Goal: Use online tool/utility: Use online tool/utility

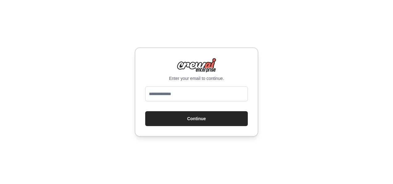
type input "**********"
click at [207, 93] on input "**********" at bounding box center [196, 93] width 103 height 15
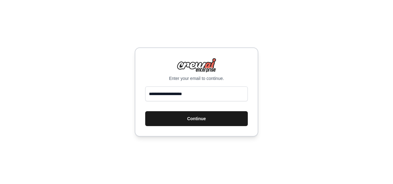
click at [147, 116] on button "Continue" at bounding box center [196, 118] width 103 height 15
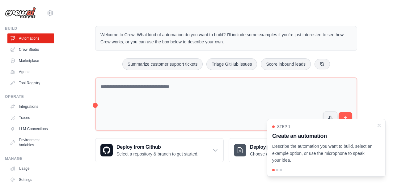
click at [282, 132] on h3 "Create an automation" at bounding box center [322, 135] width 101 height 9
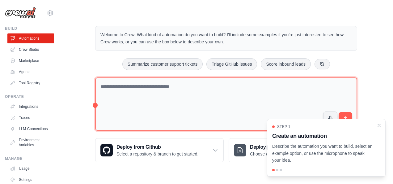
click at [182, 92] on textarea at bounding box center [226, 103] width 262 height 53
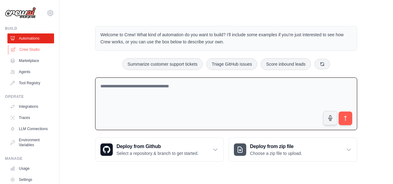
click at [33, 49] on link "Crew Studio" at bounding box center [31, 50] width 47 height 10
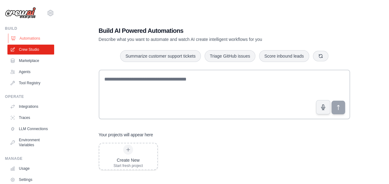
click at [29, 34] on link "Automations" at bounding box center [31, 38] width 47 height 10
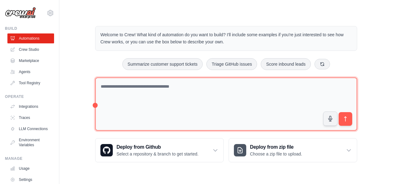
drag, startPoint x: 167, startPoint y: 87, endPoint x: 133, endPoint y: 90, distance: 34.4
drag, startPoint x: 133, startPoint y: 90, endPoint x: 114, endPoint y: 88, distance: 18.9
click at [114, 88] on textarea at bounding box center [226, 103] width 262 height 53
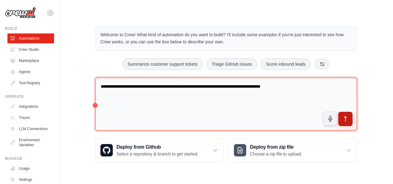
type textarea "**********"
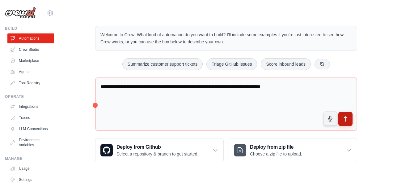
click at [343, 116] on icon "submit" at bounding box center [346, 119] width 6 height 6
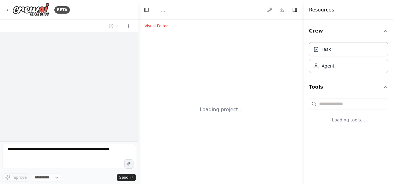
select select "****"
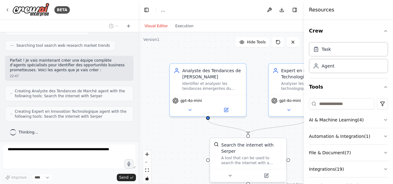
scroll to position [104, 0]
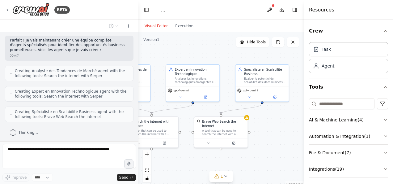
drag, startPoint x: 271, startPoint y: 120, endPoint x: 175, endPoint y: 112, distance: 95.9
click at [175, 112] on div ".deletable-edge-delete-btn { width: 20px; height: 20px; border: 0px solid #ffff…" at bounding box center [222, 109] width 166 height 155
click at [221, 178] on span "1" at bounding box center [222, 176] width 3 height 6
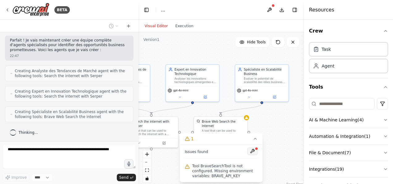
click at [253, 151] on button at bounding box center [252, 150] width 11 height 7
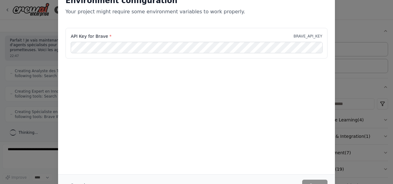
click at [51, 82] on div "Environment configuration Your project might require some environment variables…" at bounding box center [196, 92] width 393 height 184
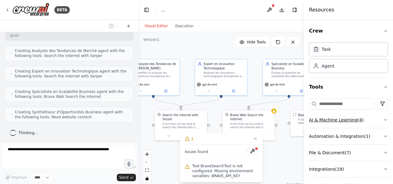
scroll to position [160, 0]
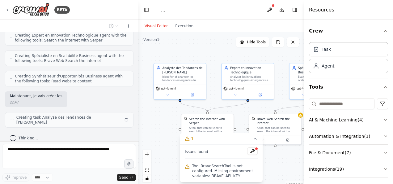
drag, startPoint x: 256, startPoint y: 119, endPoint x: 311, endPoint y: 118, distance: 55.1
click at [311, 118] on div "BETA Je veux créer une équipe d'agent pour me trouver des idées de business pro…" at bounding box center [196, 92] width 393 height 184
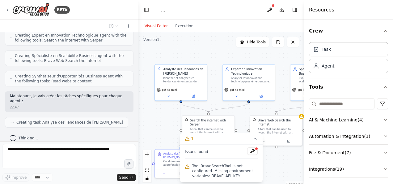
scroll to position [176, 0]
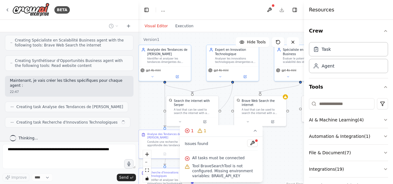
drag, startPoint x: 244, startPoint y: 114, endPoint x: 228, endPoint y: 95, distance: 25.0
click at [228, 95] on div ".deletable-edge-delete-btn { width: 20px; height: 20px; border: 0px solid #ffff…" at bounding box center [222, 109] width 166 height 155
click at [295, 143] on div ".deletable-edge-delete-btn { width: 20px; height: 20px; border: 0px solid #ffff…" at bounding box center [222, 109] width 166 height 155
drag, startPoint x: 283, startPoint y: 149, endPoint x: 279, endPoint y: 92, distance: 57.7
drag, startPoint x: 279, startPoint y: 92, endPoint x: 289, endPoint y: 140, distance: 49.6
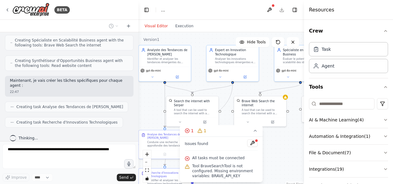
click at [289, 140] on div ".deletable-edge-delete-btn { width: 20px; height: 20px; border: 0px solid #ffff…" at bounding box center [222, 109] width 166 height 155
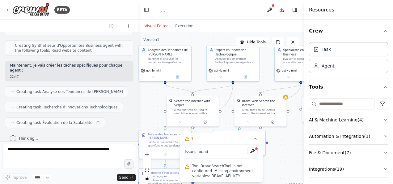
drag, startPoint x: 281, startPoint y: 141, endPoint x: 283, endPoint y: 88, distance: 53.2
drag, startPoint x: 283, startPoint y: 88, endPoint x: 293, endPoint y: 135, distance: 47.9
click at [293, 135] on div ".deletable-edge-delete-btn { width: 20px; height: 20px; border: 0px solid #ffff…" at bounding box center [222, 109] width 166 height 155
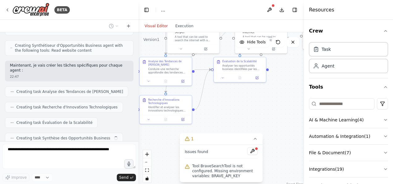
scroll to position [206, 0]
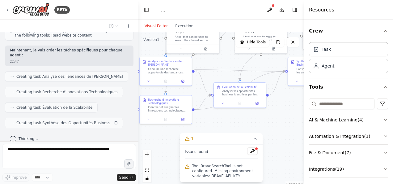
drag, startPoint x: 293, startPoint y: 135, endPoint x: 294, endPoint y: 61, distance: 73.3
click at [294, 61] on div ".deletable-edge-delete-btn { width: 20px; height: 20px; border: 0px solid #ffff…" at bounding box center [222, 109] width 166 height 155
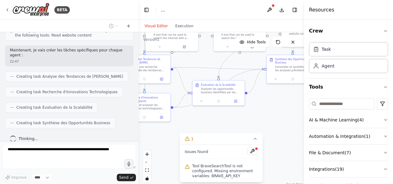
scroll to position [221, 0]
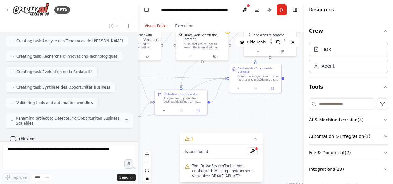
drag, startPoint x: 284, startPoint y: 124, endPoint x: 225, endPoint y: 131, distance: 59.2
click at [225, 131] on div ".deletable-edge-delete-btn { width: 20px; height: 20px; border: 0px solid #ffff…" at bounding box center [222, 109] width 166 height 155
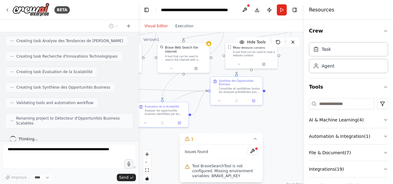
scroll to position [237, 0]
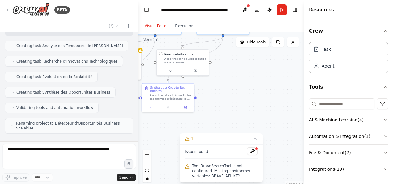
drag, startPoint x: 272, startPoint y: 105, endPoint x: 185, endPoint y: 124, distance: 89.2
click at [185, 124] on div ".deletable-edge-delete-btn { width: 20px; height: 20px; border: 0px solid #ffff…" at bounding box center [222, 109] width 166 height 155
click at [342, 62] on div "Agent" at bounding box center [348, 65] width 79 height 14
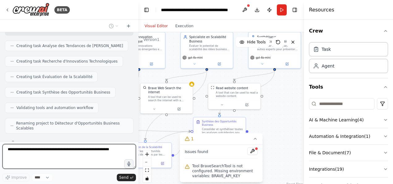
drag, startPoint x: 224, startPoint y: 100, endPoint x: 276, endPoint y: 134, distance: 62.0
click at [276, 134] on div ".deletable-edge-delete-btn { width: 20px; height: 20px; border: 0px solid #ffff…" at bounding box center [222, 109] width 166 height 155
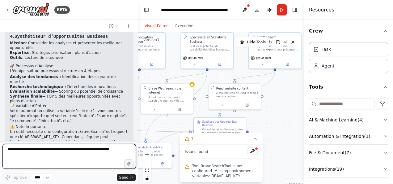
scroll to position [480, 0]
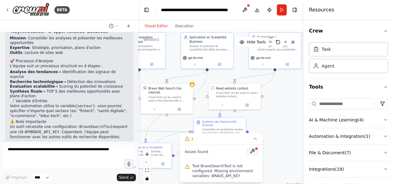
click at [255, 150] on button at bounding box center [252, 150] width 11 height 7
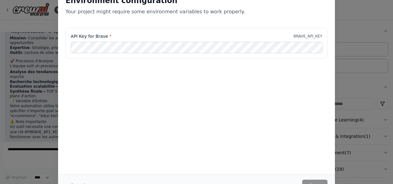
click at [252, 152] on div "Environment configuration Your project might require some environment variables…" at bounding box center [196, 81] width 277 height 186
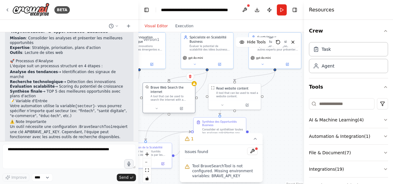
click at [177, 95] on div "A tool that can be used to search the internet with a search_query." at bounding box center [172, 98] width 42 height 7
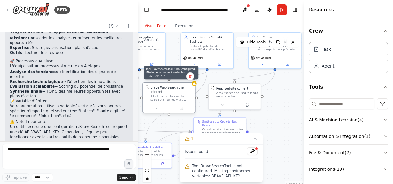
click at [194, 85] on icon at bounding box center [194, 83] width 3 height 3
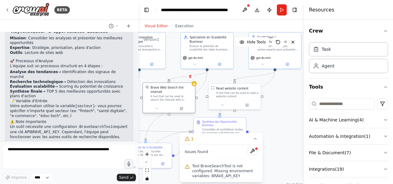
click at [183, 95] on div "A tool that can be used to search the internet with a search_query." at bounding box center [172, 98] width 42 height 7
click at [280, 9] on button "Run" at bounding box center [282, 9] width 10 height 11
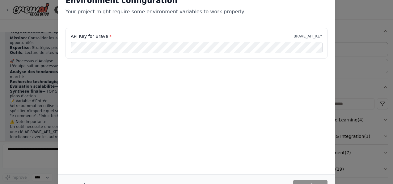
click at [362, 124] on div "Environment configuration Your project might require some environment variables…" at bounding box center [196, 92] width 393 height 184
click at [313, 180] on button "Continue" at bounding box center [310, 184] width 34 height 11
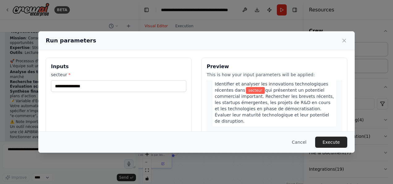
scroll to position [157, 0]
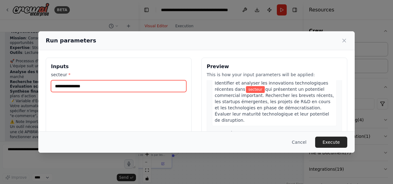
click at [97, 89] on input "secteur *" at bounding box center [118, 86] width 135 height 12
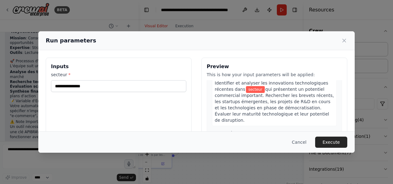
click at [108, 105] on div "Inputs secteur *" at bounding box center [119, 131] width 146 height 147
click at [143, 121] on div "Inputs secteur *" at bounding box center [119, 131] width 146 height 147
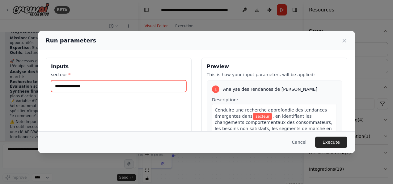
click at [145, 90] on input "secteur *" at bounding box center [118, 86] width 135 height 12
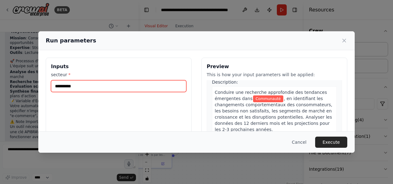
scroll to position [17, 0]
click at [110, 83] on input "**********" at bounding box center [118, 86] width 135 height 12
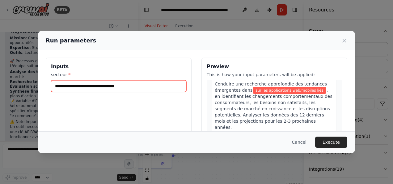
scroll to position [26, 0]
click at [142, 86] on input "**********" at bounding box center [118, 86] width 135 height 12
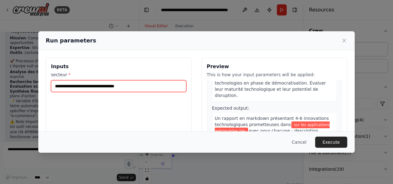
scroll to position [200, 0]
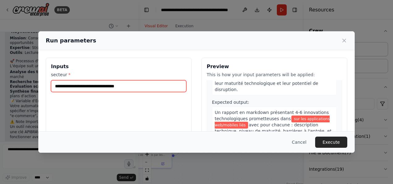
click at [142, 86] on input "**********" at bounding box center [118, 86] width 135 height 12
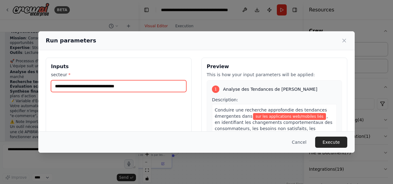
click at [158, 86] on input "**********" at bounding box center [118, 86] width 135 height 12
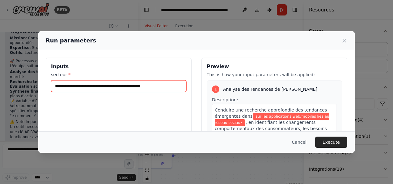
click at [144, 85] on input "**********" at bounding box center [118, 86] width 135 height 12
click at [163, 85] on input "**********" at bounding box center [118, 86] width 135 height 12
click at [161, 88] on input "**********" at bounding box center [117, 85] width 133 height 11
drag, startPoint x: 162, startPoint y: 88, endPoint x: 206, endPoint y: 78, distance: 45.1
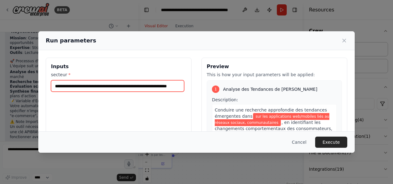
click at [206, 78] on div "**********" at bounding box center [197, 131] width 302 height 147
click at [180, 87] on input "**********" at bounding box center [117, 85] width 133 height 11
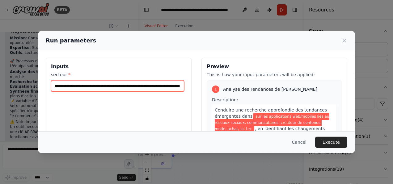
scroll to position [0, 98]
type input "**********"
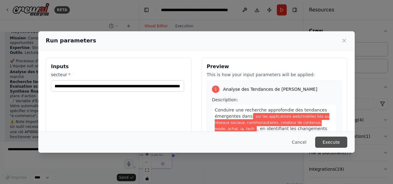
scroll to position [0, 0]
click at [325, 146] on button "Execute" at bounding box center [331, 141] width 32 height 11
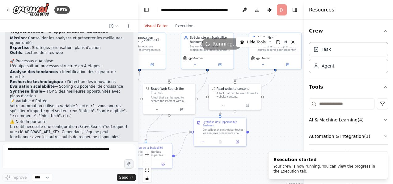
drag, startPoint x: 293, startPoint y: 169, endPoint x: 259, endPoint y: 144, distance: 42.0
click at [259, 144] on div ".deletable-edge-delete-btn { width: 20px; height: 20px; border: 0px solid #ffff…" at bounding box center [222, 109] width 166 height 155
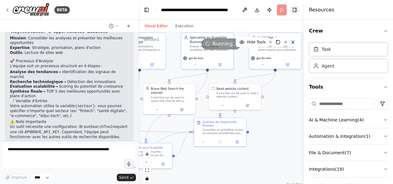
click at [297, 10] on button "Toggle Right Sidebar" at bounding box center [295, 10] width 9 height 9
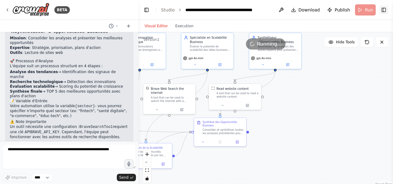
click at [382, 7] on button "Toggle Right Sidebar" at bounding box center [384, 10] width 9 height 9
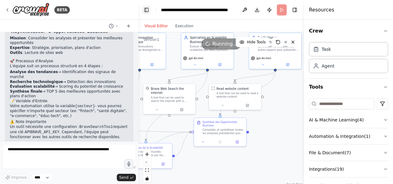
click at [144, 9] on button "Toggle Left Sidebar" at bounding box center [146, 10] width 9 height 9
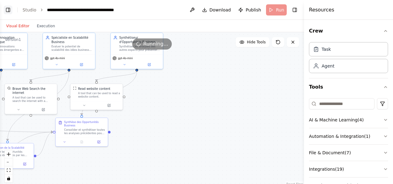
click at [10, 11] on button "Toggle Left Sidebar" at bounding box center [8, 10] width 9 height 9
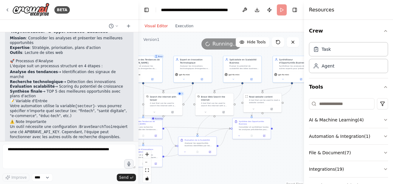
drag, startPoint x: 283, startPoint y: 129, endPoint x: 298, endPoint y: 121, distance: 17.2
click at [298, 121] on div ".deletable-edge-delete-btn { width: 20px; height: 20px; border: 0px solid #ffff…" at bounding box center [222, 109] width 166 height 155
click at [262, 41] on span "Hide Tools" at bounding box center [256, 42] width 19 height 5
click at [261, 40] on span "Show Tools" at bounding box center [256, 42] width 20 height 5
click at [168, 101] on div "A tool that can be used to search the internet with a search_query. Supports di…" at bounding box center [165, 103] width 31 height 5
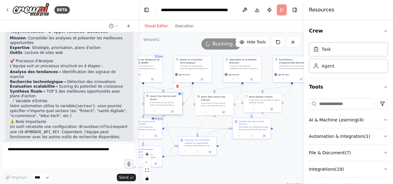
click at [182, 96] on div "Search the internet with Serper A tool that can be used to search the internet …" at bounding box center [163, 99] width 38 height 15
click at [180, 41] on div "Running..." at bounding box center [222, 43] width 166 height 11
click at [180, 24] on button "Execution" at bounding box center [185, 25] width 26 height 7
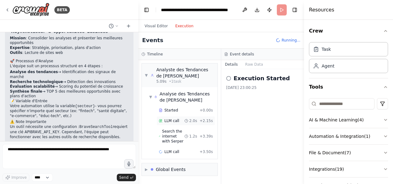
click at [169, 123] on div "LLM call 2.0s + 2.15s" at bounding box center [186, 120] width 58 height 9
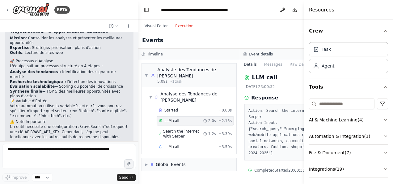
scroll to position [1, 1]
click at [166, 134] on span "Search the internet with Serper" at bounding box center [183, 134] width 40 height 10
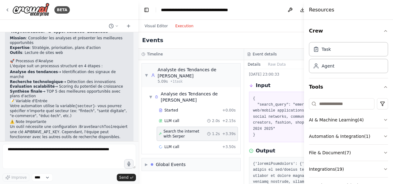
scroll to position [22, 0]
click at [169, 144] on span "LLM call" at bounding box center [172, 146] width 15 height 5
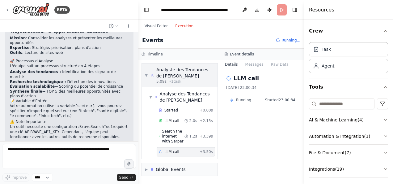
click at [168, 71] on div "Analyste des Tendances de Marché" at bounding box center [185, 72] width 58 height 12
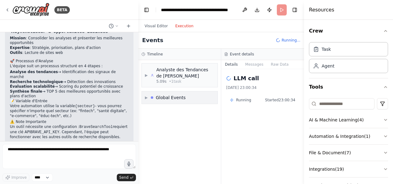
click at [160, 94] on div "Global Events" at bounding box center [171, 97] width 30 height 6
click at [164, 73] on div "Analyste des Tendances de Marché" at bounding box center [185, 72] width 58 height 12
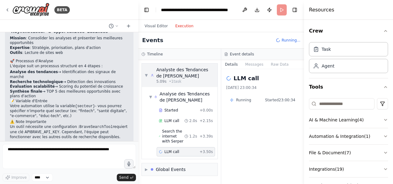
click at [148, 75] on span "▼" at bounding box center [146, 75] width 3 height 5
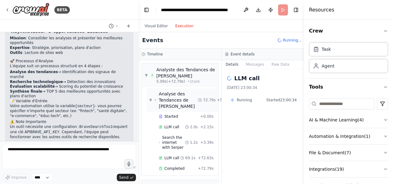
click at [156, 98] on icon at bounding box center [156, 100] width 2 height 4
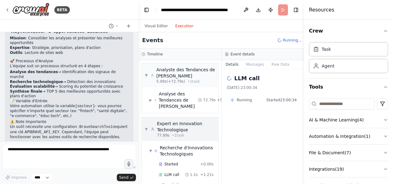
scroll to position [37, 0]
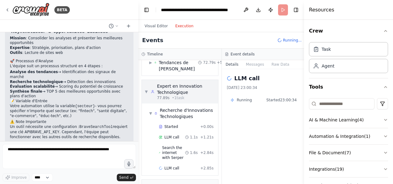
click at [172, 96] on span "• 1 task" at bounding box center [178, 97] width 12 height 5
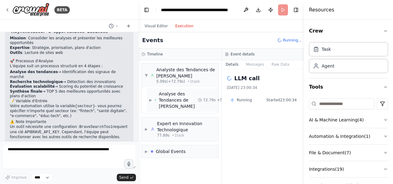
click at [168, 102] on div "Analyse des Tendances de Marché" at bounding box center [178, 100] width 39 height 19
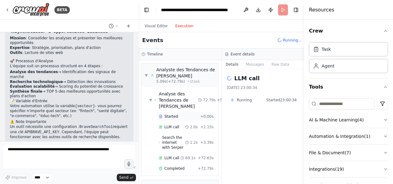
click at [167, 118] on span "Started" at bounding box center [172, 116] width 14 height 5
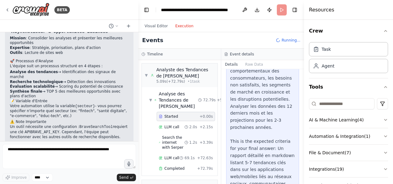
scroll to position [185, 0]
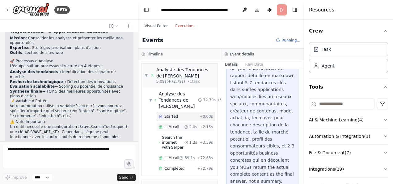
click at [168, 127] on span "LLM call" at bounding box center [172, 126] width 15 height 5
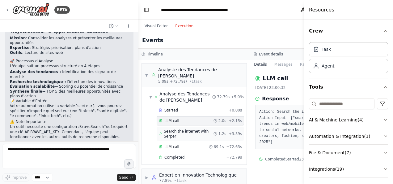
click at [173, 134] on span "Search the internet with Serper" at bounding box center [189, 134] width 50 height 10
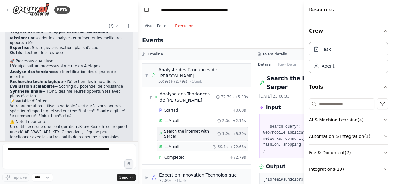
click at [177, 144] on span "LLM call" at bounding box center [172, 146] width 15 height 5
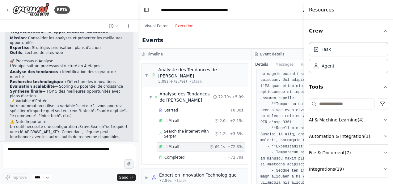
scroll to position [128, 0]
click at [170, 162] on div "Completed + 72.79s" at bounding box center [201, 156] width 89 height 9
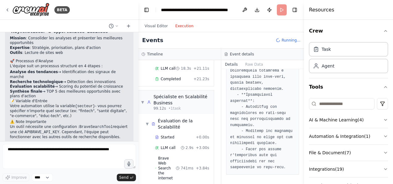
scroll to position [204, 4]
click at [174, 122] on div "Évaluation de la Scalabilité" at bounding box center [184, 125] width 53 height 12
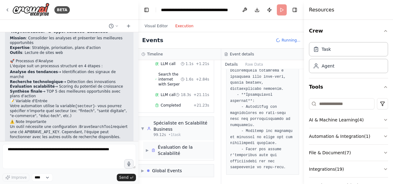
click at [174, 146] on div "Évaluation de la Scalabilité" at bounding box center [184, 150] width 53 height 12
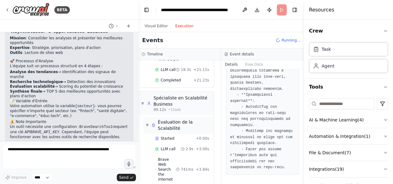
scroll to position [232, 4]
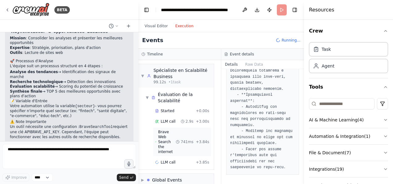
click at [182, 129] on div "Brave Web Search the internet 741ms + 3.84s" at bounding box center [182, 141] width 54 height 25
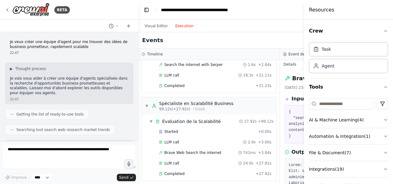
scroll to position [181, 0]
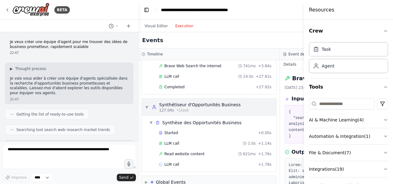
click at [168, 108] on span "127.04s" at bounding box center [166, 110] width 15 height 5
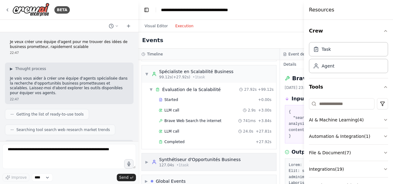
click at [185, 156] on div "Synthétiseur d'Opportunités Business" at bounding box center [200, 159] width 82 height 6
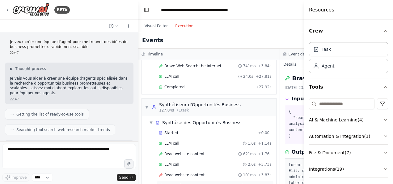
drag, startPoint x: 190, startPoint y: 162, endPoint x: 182, endPoint y: 170, distance: 11.4
drag, startPoint x: 182, startPoint y: 170, endPoint x: 171, endPoint y: 165, distance: 12.5
click at [171, 172] on span "Read website content" at bounding box center [185, 174] width 40 height 5
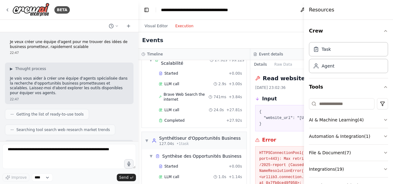
scroll to position [247, 0]
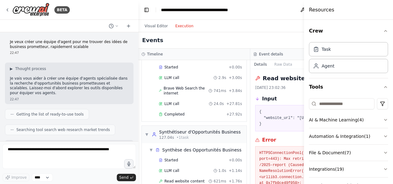
click at [272, 143] on div "Error" at bounding box center [306, 139] width 102 height 7
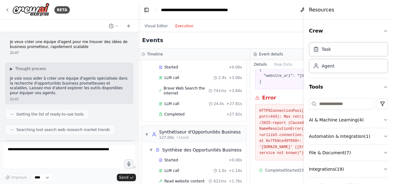
scroll to position [51, 0]
click at [181, 135] on span "• 1 task" at bounding box center [183, 137] width 12 height 5
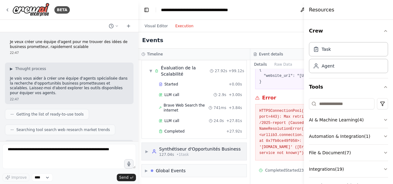
scroll to position [192, 0]
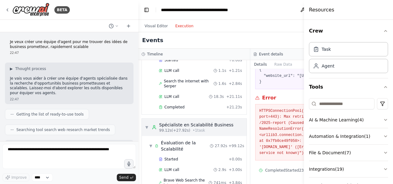
click at [182, 128] on span "99.12s (+27.92s)" at bounding box center [174, 130] width 31 height 5
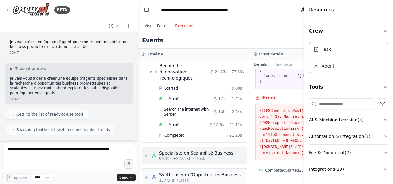
scroll to position [40, 0]
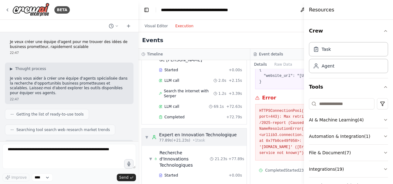
click at [168, 138] on span "77.89s (+21.23s)" at bounding box center [174, 140] width 31 height 5
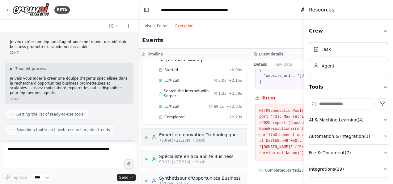
scroll to position [0, 0]
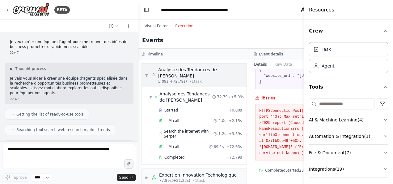
click at [170, 79] on span "5.09s (+72.79s)" at bounding box center [172, 81] width 29 height 5
click at [191, 78] on div "▼ Analyste des Tendances de Marché 5.09s (+72.79s) • 1 task" at bounding box center [194, 75] width 105 height 24
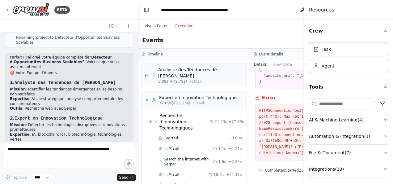
scroll to position [480, 0]
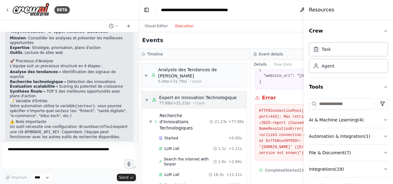
click at [161, 101] on span "77.89s (+21.23s)" at bounding box center [174, 103] width 31 height 5
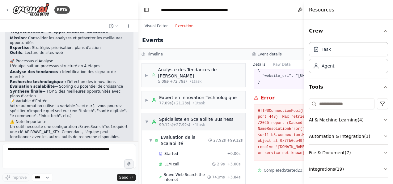
click at [148, 119] on span "▼" at bounding box center [147, 121] width 4 height 5
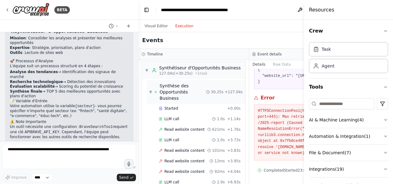
click at [149, 89] on span "▼" at bounding box center [150, 91] width 3 height 5
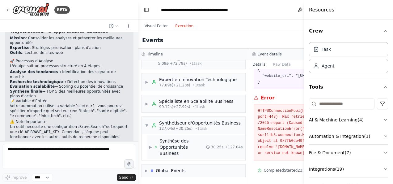
scroll to position [4, 0]
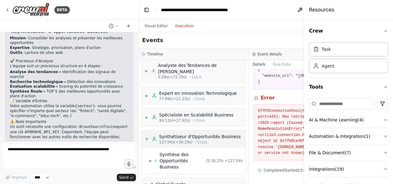
click at [145, 136] on span "▼" at bounding box center [147, 138] width 4 height 5
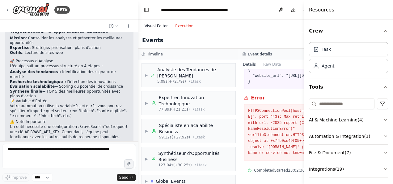
click at [154, 25] on button "Visual Editor" at bounding box center [156, 25] width 31 height 7
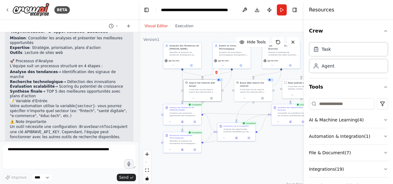
drag, startPoint x: 211, startPoint y: 126, endPoint x: 250, endPoint y: 111, distance: 41.3
click at [250, 111] on div ".deletable-edge-delete-btn { width: 20px; height: 20px; border: 0px solid #ffff…" at bounding box center [222, 109] width 166 height 155
click at [148, 165] on div "React Flow controls" at bounding box center [147, 166] width 8 height 32
click at [182, 24] on button "Execution" at bounding box center [185, 25] width 26 height 7
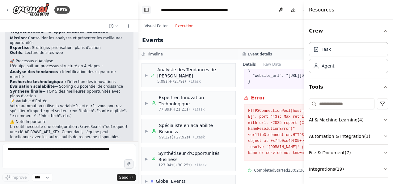
click at [145, 9] on button "Toggle Left Sidebar" at bounding box center [146, 10] width 9 height 9
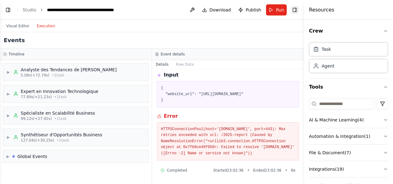
click at [293, 7] on button "Toggle Right Sidebar" at bounding box center [295, 10] width 9 height 9
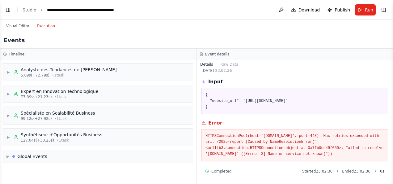
click at [221, 36] on div "Events" at bounding box center [196, 40] width 393 height 16
click at [81, 134] on div "Synthétiseur d'Opportunités Business" at bounding box center [62, 134] width 82 height 6
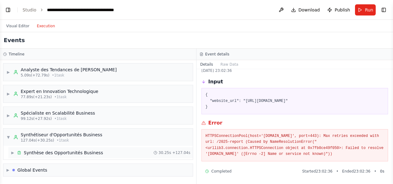
click at [62, 153] on div "Synthèse des Opportunités Business" at bounding box center [63, 152] width 79 height 6
click at [89, 163] on div "Started" at bounding box center [96, 162] width 152 height 5
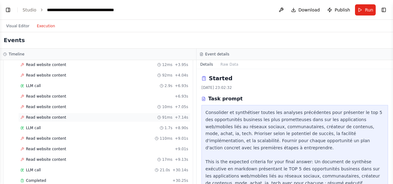
scroll to position [151, 0]
click at [37, 178] on span "Completed" at bounding box center [36, 180] width 20 height 5
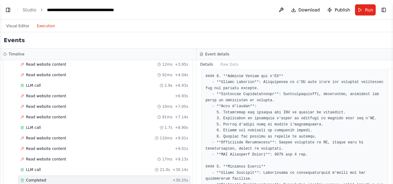
scroll to position [54, 0]
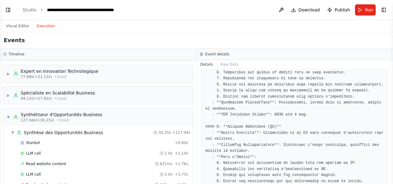
scroll to position [21, 0]
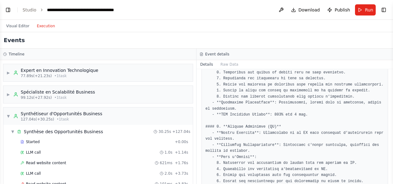
click at [11, 131] on span "▼" at bounding box center [13, 131] width 4 height 5
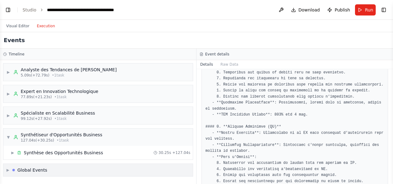
click at [6, 168] on div "▶ Global Events" at bounding box center [98, 170] width 190 height 12
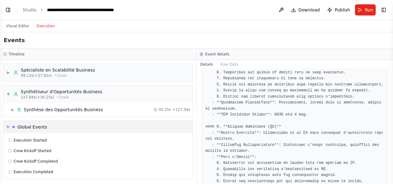
scroll to position [43, 0]
click at [26, 134] on div "Execution Started Crew Kickoff Started Crew Kickoff Completed Execution Complet…" at bounding box center [98, 156] width 190 height 46
click at [24, 138] on span "Execution Started" at bounding box center [30, 140] width 33 height 5
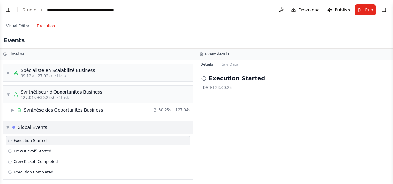
click at [32, 128] on div "Global Events" at bounding box center [32, 127] width 30 height 6
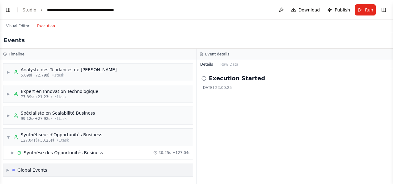
scroll to position [0, 0]
click at [56, 149] on div "Synthèse des Opportunités Business" at bounding box center [63, 152] width 79 height 6
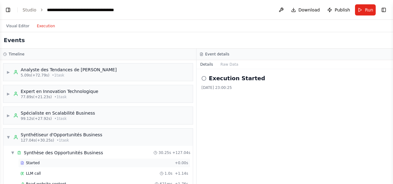
scroll to position [173, 0]
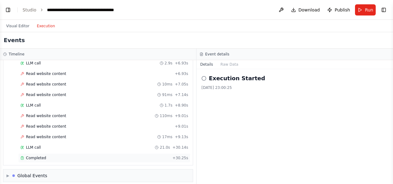
click at [46, 155] on div "Completed" at bounding box center [95, 157] width 150 height 5
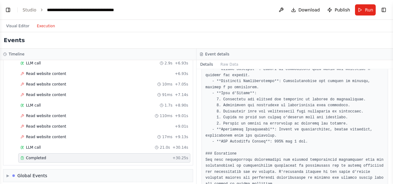
scroll to position [429, 0]
click at [298, 9] on button "Download" at bounding box center [306, 9] width 34 height 11
click at [310, 11] on span "Download" at bounding box center [310, 10] width 22 height 6
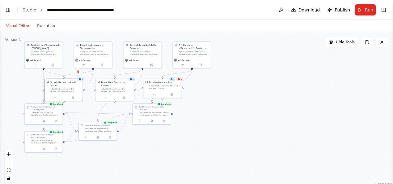
click at [18, 23] on button "Visual Editor" at bounding box center [17, 25] width 31 height 7
click at [8, 7] on button "Toggle Left Sidebar" at bounding box center [8, 10] width 9 height 9
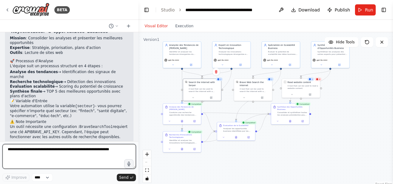
click at [56, 157] on textarea at bounding box center [69, 156] width 134 height 25
type textarea "*"
click at [51, 157] on textarea "**********" at bounding box center [69, 156] width 134 height 25
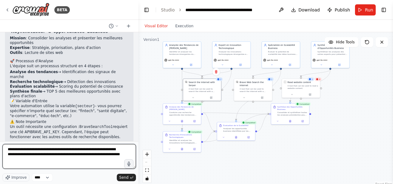
click at [23, 156] on textarea "**********" at bounding box center [69, 156] width 134 height 25
click at [49, 155] on textarea "**********" at bounding box center [69, 156] width 134 height 25
type textarea "**********"
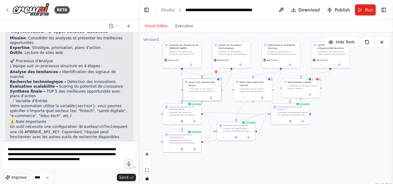
click at [15, 180] on button "Improve" at bounding box center [15, 177] width 27 height 8
click at [124, 178] on span "Send" at bounding box center [123, 177] width 9 height 5
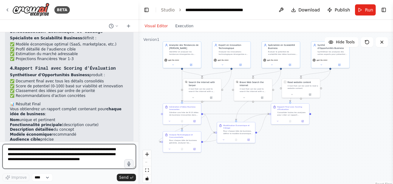
scroll to position [983, 0]
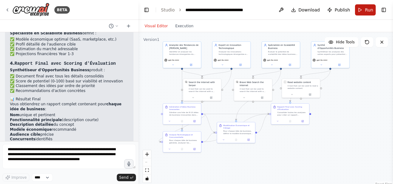
click at [367, 8] on span "Run" at bounding box center [369, 10] width 8 height 6
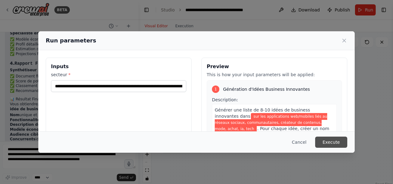
click at [325, 139] on button "Execute" at bounding box center [331, 141] width 32 height 11
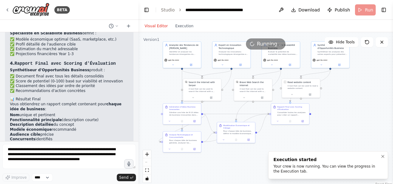
click at [313, 167] on div "Your crew is now running. You can view the progress in the Execution tab." at bounding box center [327, 169] width 107 height 10
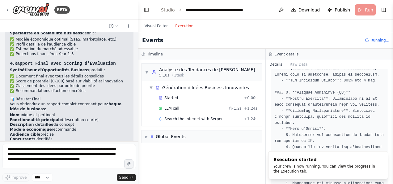
scroll to position [0, 0]
click at [182, 25] on button "Execution" at bounding box center [185, 25] width 26 height 7
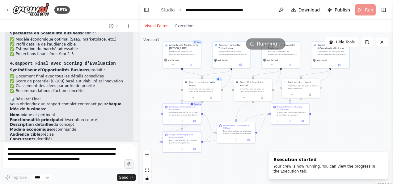
click at [160, 27] on button "Visual Editor" at bounding box center [156, 25] width 31 height 7
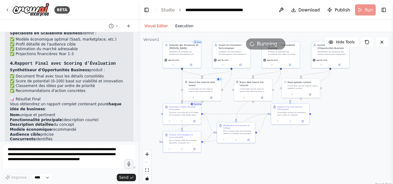
click at [177, 26] on button "Execution" at bounding box center [185, 25] width 26 height 7
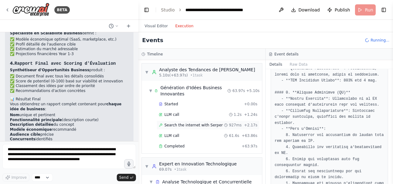
scroll to position [68, 0]
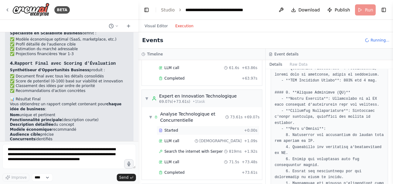
click at [185, 118] on div "Analyse Technologique et Concurrentielle" at bounding box center [192, 117] width 65 height 12
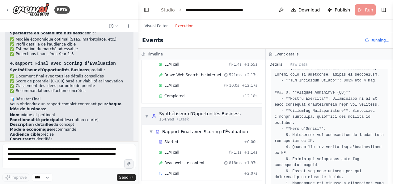
click at [188, 117] on div "154.96s • 1 task" at bounding box center [200, 119] width 82 height 5
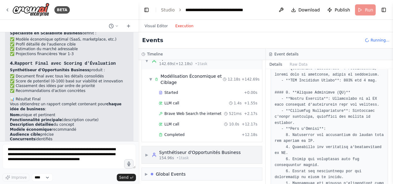
click at [182, 155] on span "• 1 task" at bounding box center [183, 157] width 12 height 5
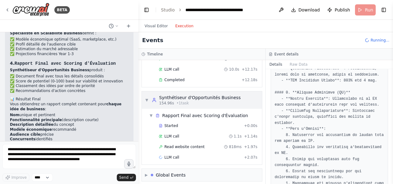
scroll to position [173, 0]
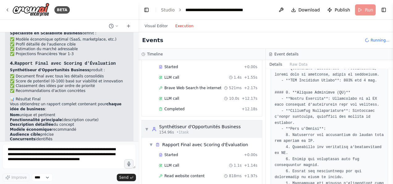
click at [179, 106] on span "Completed" at bounding box center [175, 108] width 20 height 5
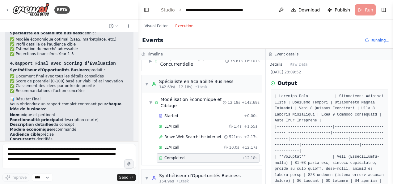
scroll to position [124, 0]
click at [191, 96] on div "Modélisation Économique et Ciblage" at bounding box center [192, 102] width 62 height 12
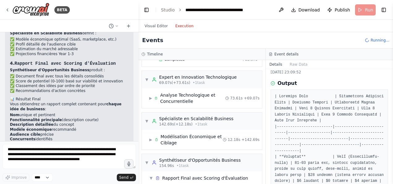
scroll to position [87, 0]
click at [178, 95] on div "Analyse Technologique et Concurrentielle" at bounding box center [192, 97] width 65 height 12
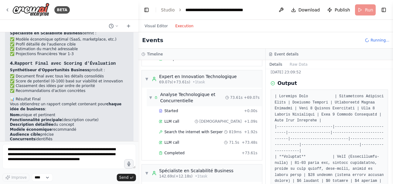
click at [178, 97] on div "Analyse Technologique et Concurrentielle" at bounding box center [192, 97] width 65 height 12
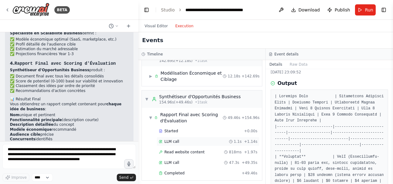
scroll to position [167, 0]
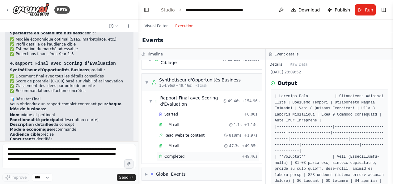
click at [174, 154] on span "Completed" at bounding box center [175, 156] width 20 height 5
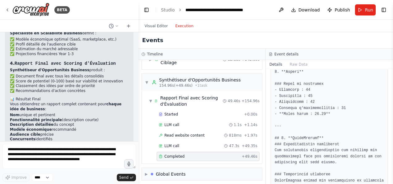
scroll to position [927, 0]
drag, startPoint x: 299, startPoint y: 131, endPoint x: 302, endPoint y: 142, distance: 11.9
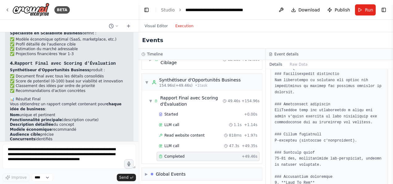
scroll to position [1605, 0]
click at [173, 141] on div "LLM call 47.3s + 49.35s" at bounding box center [208, 145] width 103 height 9
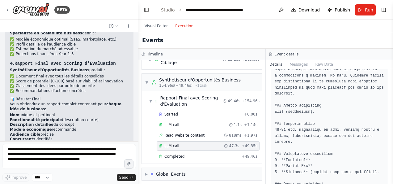
scroll to position [174, 0]
click at [215, 158] on div "Started + 0.00s LLM call 1.1s + 1.14s Read website content 818ms + 1.97s LLM ca…" at bounding box center [204, 135] width 115 height 53
click at [215, 154] on div "Completed" at bounding box center [199, 156] width 80 height 5
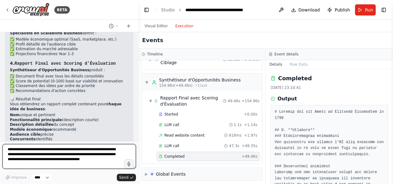
click at [61, 156] on textarea "**********" at bounding box center [69, 156] width 134 height 25
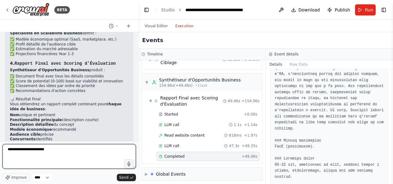
scroll to position [122, 0]
type textarea "**********"
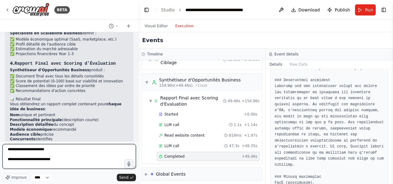
scroll to position [56, 0]
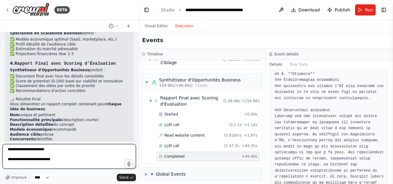
drag, startPoint x: 73, startPoint y: 163, endPoint x: 51, endPoint y: 158, distance: 22.1
click at [51, 158] on textarea "**********" at bounding box center [69, 156] width 134 height 25
drag, startPoint x: 56, startPoint y: 159, endPoint x: 3, endPoint y: 151, distance: 53.8
drag, startPoint x: 3, startPoint y: 151, endPoint x: 67, endPoint y: 157, distance: 64.6
click at [67, 157] on textarea "**********" at bounding box center [69, 156] width 134 height 25
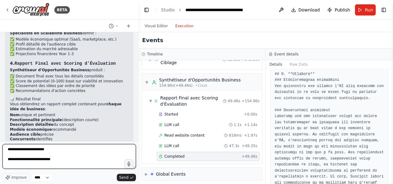
drag, startPoint x: 67, startPoint y: 157, endPoint x: 6, endPoint y: 150, distance: 61.9
drag, startPoint x: 6, startPoint y: 150, endPoint x: 61, endPoint y: 157, distance: 55.2
click at [61, 157] on textarea "**********" at bounding box center [69, 156] width 134 height 25
drag, startPoint x: 60, startPoint y: 158, endPoint x: 5, endPoint y: 149, distance: 56.4
drag, startPoint x: 5, startPoint y: 149, endPoint x: 59, endPoint y: 160, distance: 55.2
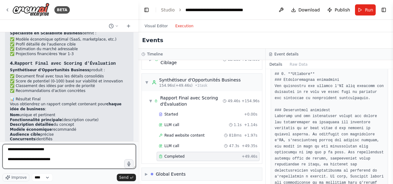
click at [59, 160] on textarea "**********" at bounding box center [69, 156] width 134 height 25
drag, startPoint x: 59, startPoint y: 160, endPoint x: 7, endPoint y: 148, distance: 53.3
drag, startPoint x: 7, startPoint y: 148, endPoint x: 48, endPoint y: 154, distance: 41.9
click at [48, 154] on textarea "**********" at bounding box center [69, 156] width 134 height 25
drag, startPoint x: 38, startPoint y: 159, endPoint x: 3, endPoint y: 148, distance: 37.0
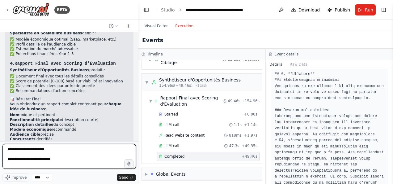
click at [3, 148] on textarea "**********" at bounding box center [69, 156] width 134 height 25
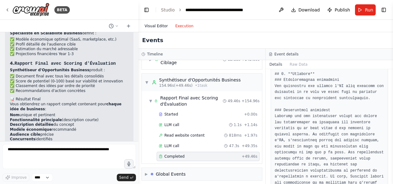
click at [150, 27] on button "Visual Editor" at bounding box center [156, 25] width 31 height 7
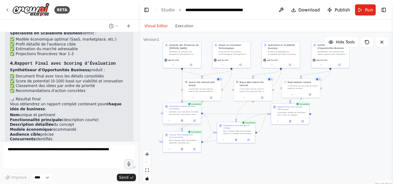
click at [186, 113] on div "Générer une liste de 8-10 idées de business innovantes dans {secteur}. Pour cha…" at bounding box center [184, 112] width 30 height 5
drag, startPoint x: 184, startPoint y: 120, endPoint x: 173, endPoint y: 119, distance: 11.8
click at [173, 119] on button at bounding box center [170, 120] width 11 height 4
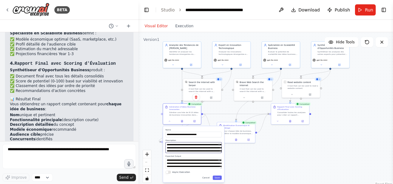
click at [199, 147] on textarea "**********" at bounding box center [194, 147] width 56 height 11
click at [206, 148] on textarea "**********" at bounding box center [194, 147] width 56 height 11
click at [237, 132] on div "Pour chaque idée de business, définir le modèle économique optimal (SaaS, marke…" at bounding box center [239, 131] width 30 height 5
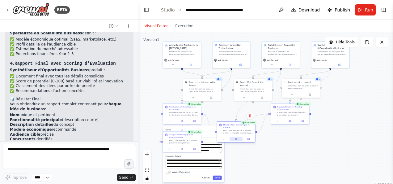
click at [238, 140] on button at bounding box center [236, 139] width 13 height 4
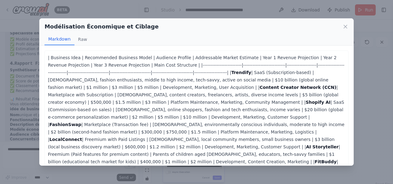
click at [348, 23] on div "Modélisation Économique et Ciblage" at bounding box center [197, 26] width 304 height 9
click at [345, 27] on icon at bounding box center [345, 26] width 3 height 3
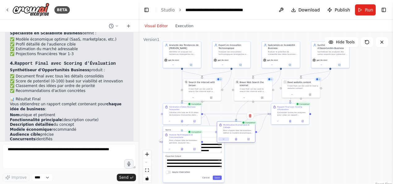
click at [227, 139] on button at bounding box center [224, 139] width 11 height 4
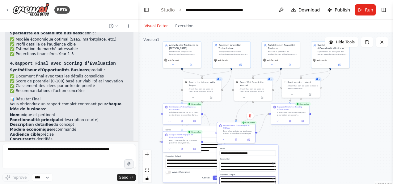
drag, startPoint x: 252, startPoint y: 179, endPoint x: 246, endPoint y: 157, distance: 22.7
click at [246, 157] on div "**********" at bounding box center [247, 172] width 61 height 56
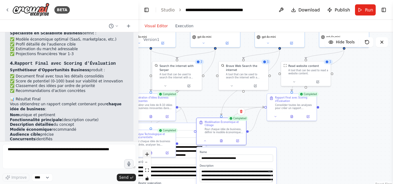
click at [145, 152] on icon "zoom in" at bounding box center [147, 154] width 4 height 4
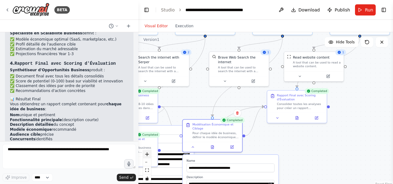
click at [145, 152] on icon "zoom in" at bounding box center [147, 154] width 4 height 4
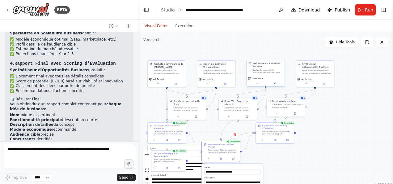
drag, startPoint x: 267, startPoint y: 158, endPoint x: 250, endPoint y: 64, distance: 95.8
drag, startPoint x: 250, startPoint y: 64, endPoint x: 219, endPoint y: 154, distance: 95.2
click at [219, 154] on div "Modélisation Économique et Ciblage Pour chaque idée de business, définir le mod…" at bounding box center [221, 147] width 38 height 14
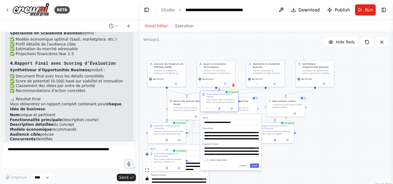
drag, startPoint x: 217, startPoint y: 150, endPoint x: 214, endPoint y: 98, distance: 51.8
click at [214, 98] on div "Pour chaque idée de business, définir le modèle économique optimal (SaaS, marke…" at bounding box center [222, 100] width 30 height 5
drag, startPoint x: 234, startPoint y: 150, endPoint x: 252, endPoint y: 151, distance: 17.3
click at [252, 151] on textarea "**********" at bounding box center [231, 151] width 56 height 11
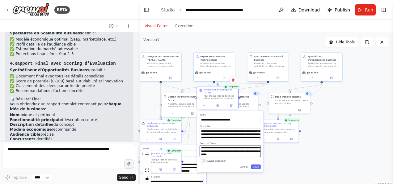
click at [232, 150] on textarea "**********" at bounding box center [230, 151] width 61 height 12
click at [228, 149] on textarea "**********" at bounding box center [230, 151] width 61 height 12
click at [229, 100] on div "Modélisation Économique et Ciblage Pour chaque idée de business, définir le mod…" at bounding box center [217, 93] width 41 height 15
click at [333, 137] on div ".deletable-edge-delete-btn { width: 20px; height: 20px; border: 0px solid #ffff…" at bounding box center [266, 109] width 255 height 155
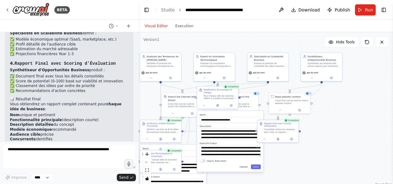
click at [246, 168] on button "Cancel" at bounding box center [244, 166] width 12 height 5
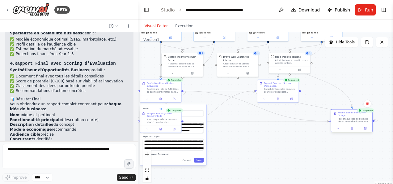
drag, startPoint x: 208, startPoint y: 94, endPoint x: 341, endPoint y: 119, distance: 136.3
click at [341, 119] on div "Pour chaque idée de business, définir le modèle économique optimal (SaaS, marke…" at bounding box center [354, 119] width 32 height 5
click at [273, 93] on div "Rapport Final avec Scoring d'Évaluation Consolider toutes les analyses pour cré…" at bounding box center [278, 86] width 41 height 15
click at [270, 98] on button at bounding box center [264, 98] width 11 height 4
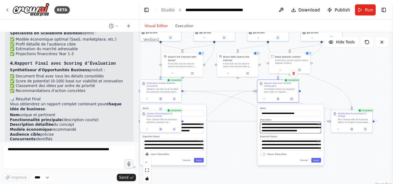
scroll to position [25, 0]
click at [158, 92] on div "Générer une liste de 8-10 idées de business innovantes dans {secteur}. Pour cha…" at bounding box center [163, 89] width 32 height 5
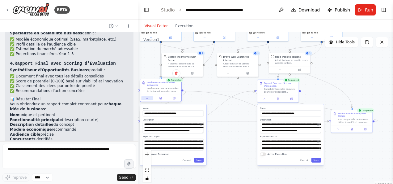
click at [146, 100] on button at bounding box center [146, 98] width 11 height 4
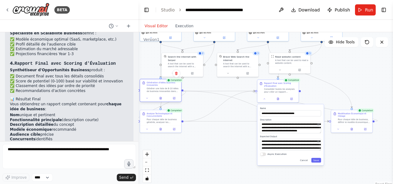
click at [149, 100] on div at bounding box center [160, 98] width 41 height 7
click at [148, 98] on icon at bounding box center [147, 98] width 3 height 3
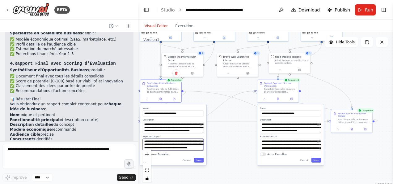
scroll to position [19, 0]
click at [234, 149] on div ".deletable-edge-delete-btn { width: 20px; height: 20px; border: 0px solid #ffff…" at bounding box center [266, 109] width 255 height 155
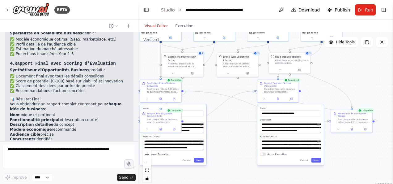
click at [235, 147] on div ".deletable-edge-delete-btn { width: 20px; height: 20px; border: 0px solid #ffff…" at bounding box center [266, 109] width 255 height 155
click at [366, 74] on div ".deletable-edge-delete-btn { width: 20px; height: 20px; border: 0px solid #ffff…" at bounding box center [266, 109] width 255 height 155
click at [305, 159] on button "Cancel" at bounding box center [304, 159] width 12 height 5
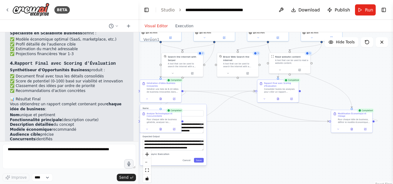
click at [191, 162] on div "**********" at bounding box center [173, 134] width 66 height 61
click at [190, 162] on button "Cancel" at bounding box center [187, 159] width 12 height 5
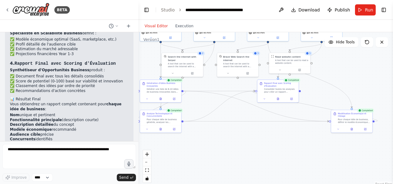
click at [207, 144] on div ".deletable-edge-delete-btn { width: 20px; height: 20px; border: 0px solid #ffff…" at bounding box center [266, 109] width 255 height 155
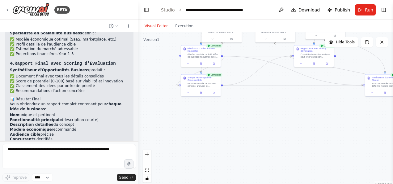
drag, startPoint x: 231, startPoint y: 116, endPoint x: 270, endPoint y: 80, distance: 53.4
click at [270, 80] on div ".deletable-edge-delete-btn { width: 20px; height: 20px; border: 0px solid #ffff…" at bounding box center [266, 109] width 255 height 155
drag, startPoint x: 209, startPoint y: 84, endPoint x: 261, endPoint y: 114, distance: 59.5
click at [261, 114] on div "Pour chaque idée de business générée, analyser les technologies nécessaires, id…" at bounding box center [258, 116] width 31 height 5
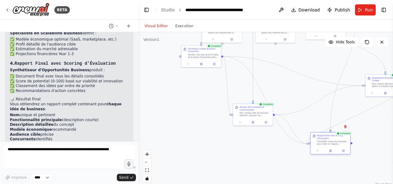
drag, startPoint x: 309, startPoint y: 56, endPoint x: 321, endPoint y: 148, distance: 92.6
click at [321, 148] on div "Rapport Final avec Scoring d'Évaluation Consolider toutes les analyses pour cré…" at bounding box center [330, 143] width 41 height 22
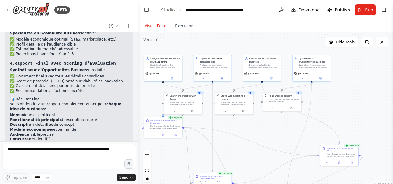
drag, startPoint x: 351, startPoint y: 112, endPoint x: 307, endPoint y: 180, distance: 81.6
click at [307, 180] on div ".deletable-edge-delete-btn { width: 20px; height: 20px; border: 0px solid #ffff…" at bounding box center [266, 109] width 255 height 155
click at [255, 74] on span "gpt-4o-mini" at bounding box center [254, 72] width 11 height 2
click at [255, 73] on span "gpt-4o-mini" at bounding box center [254, 72] width 11 height 2
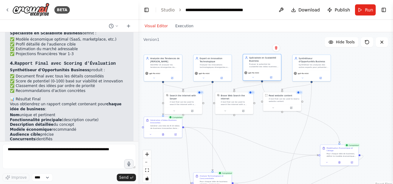
click at [248, 74] on div "gpt-4o-mini" at bounding box center [262, 75] width 38 height 11
click at [256, 78] on button at bounding box center [254, 77] width 18 height 4
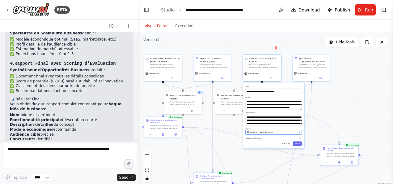
click at [281, 131] on div "OpenAI - gpt-4o-mini" at bounding box center [272, 132] width 50 height 3
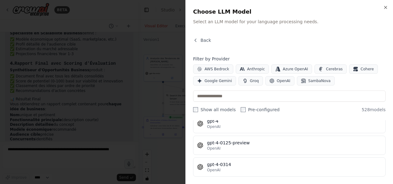
scroll to position [9157, 0]
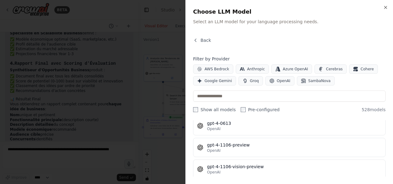
click at [136, 82] on div at bounding box center [196, 92] width 393 height 184
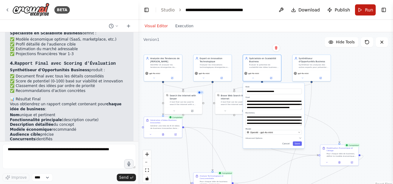
click at [373, 7] on span "Run" at bounding box center [369, 10] width 8 height 6
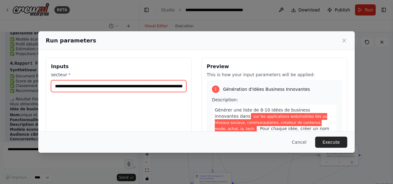
click at [140, 86] on input "**********" at bounding box center [118, 86] width 135 height 12
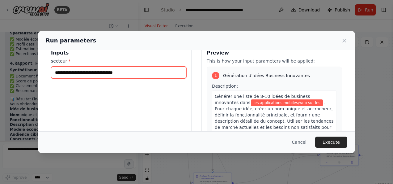
scroll to position [0, 0]
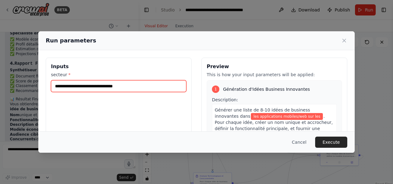
click at [144, 90] on input "**********" at bounding box center [118, 86] width 135 height 12
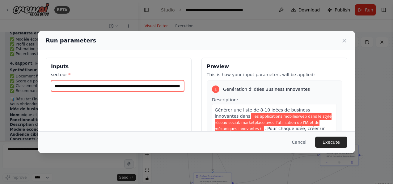
scroll to position [0, 109]
paste input "**********"
click at [117, 86] on input "**********" at bounding box center [117, 85] width 133 height 11
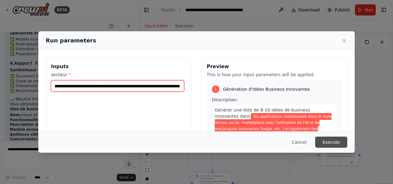
type input "**********"
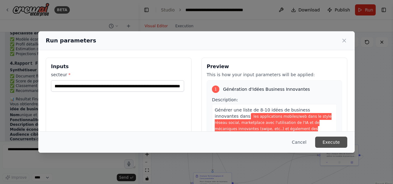
click at [331, 143] on button "Execute" at bounding box center [331, 141] width 32 height 11
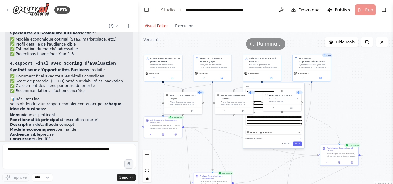
click at [286, 145] on div "**********" at bounding box center [273, 115] width 61 height 65
click at [284, 148] on div "**********" at bounding box center [273, 115] width 61 height 65
click at [286, 145] on div "**********" at bounding box center [273, 115] width 61 height 65
click at [288, 144] on button "Cancel" at bounding box center [286, 143] width 11 height 4
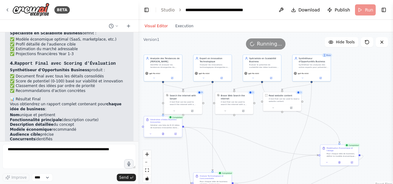
click at [171, 124] on div "Générer une liste de 8-10 idées de business innovantes dans {secteur}. Pour cha…" at bounding box center [165, 126] width 30 height 5
click at [206, 179] on div "Pour chaque idée de business générée, analyser les technologies nécessaires, id…" at bounding box center [215, 181] width 30 height 5
click at [160, 124] on div "Générer une liste de 8-10 idées de business innovantes dans {secteur}. Pour cha…" at bounding box center [165, 125] width 30 height 5
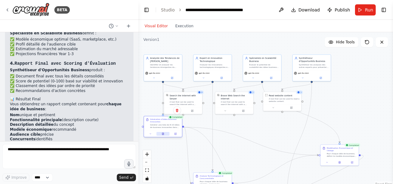
click at [164, 133] on icon at bounding box center [163, 134] width 2 height 2
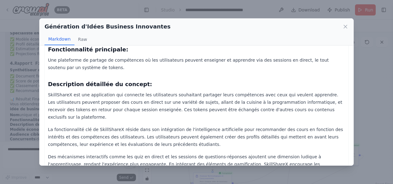
scroll to position [443, 0]
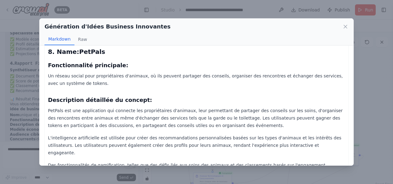
scroll to position [1345, 0]
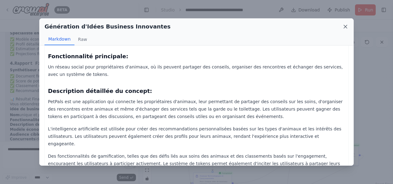
click at [348, 24] on icon at bounding box center [346, 27] width 6 height 6
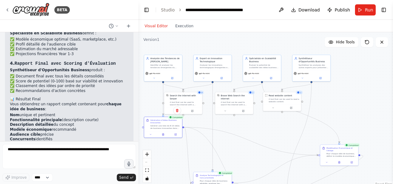
click at [206, 182] on div "Pour chaque idée de business générée, analyser les technologies nécessaires, id…" at bounding box center [215, 181] width 30 height 5
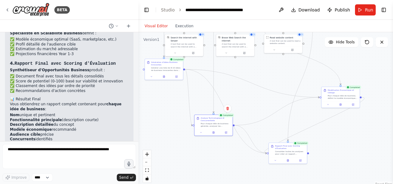
drag, startPoint x: 276, startPoint y: 140, endPoint x: 277, endPoint y: 83, distance: 57.2
click at [277, 83] on div ".deletable-edge-delete-btn { width: 20px; height: 20px; border: 0px solid #ffff…" at bounding box center [266, 109] width 255 height 155
click at [212, 134] on button at bounding box center [213, 133] width 13 height 4
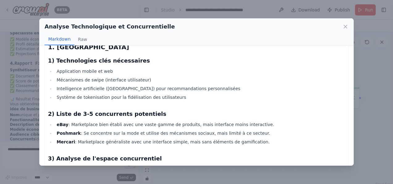
click at [224, 144] on li "Mercari : Marketplace généraliste avec une interface simple, mais sans éléments…" at bounding box center [200, 141] width 291 height 7
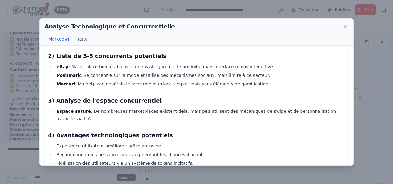
scroll to position [101, 0]
click at [219, 111] on li "Espace saturé : De nombreuses marketplaces existent déjà, mais peu utilisent de…" at bounding box center [200, 115] width 291 height 15
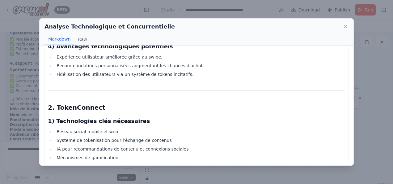
scroll to position [187, 0]
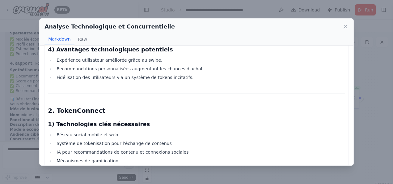
click at [344, 22] on div "Analyse Technologique et Concurrentielle" at bounding box center [197, 26] width 304 height 9
click at [345, 26] on icon at bounding box center [346, 27] width 6 height 6
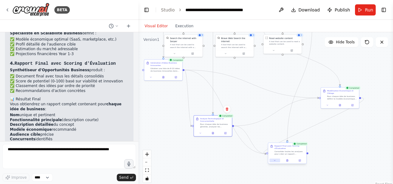
click at [278, 161] on button at bounding box center [275, 160] width 11 height 4
click at [288, 162] on div at bounding box center [287, 160] width 38 height 6
click at [286, 160] on icon at bounding box center [287, 160] width 2 height 2
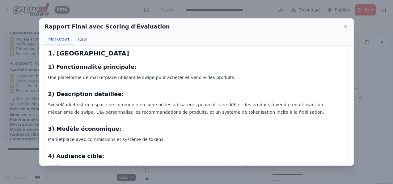
scroll to position [26, 0]
click at [200, 106] on p "SwipeMarket est un espace de commerce en ligne où les utilisateurs peuvent fair…" at bounding box center [196, 108] width 297 height 15
click at [345, 26] on icon at bounding box center [346, 27] width 6 height 6
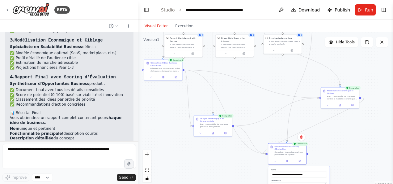
scroll to position [983, 0]
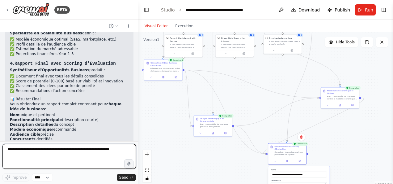
click at [81, 149] on textarea at bounding box center [69, 156] width 134 height 25
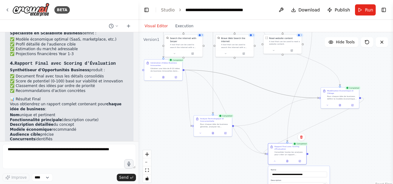
drag, startPoint x: 245, startPoint y: 80, endPoint x: 251, endPoint y: 142, distance: 62.2
click at [366, 7] on span "Run" at bounding box center [369, 10] width 8 height 6
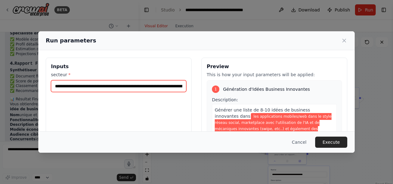
click at [119, 90] on input "**********" at bounding box center [118, 86] width 135 height 12
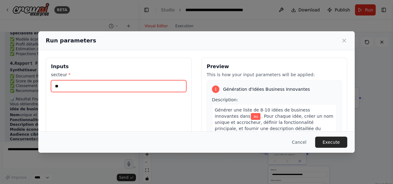
type input "*"
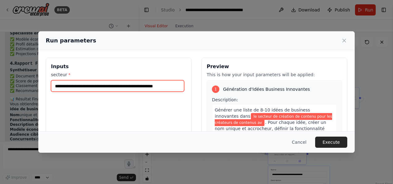
scroll to position [0, 0]
click at [124, 88] on input "**********" at bounding box center [117, 85] width 133 height 11
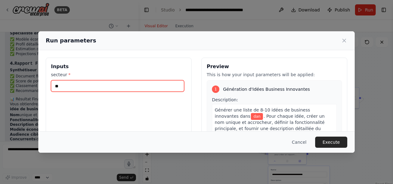
type input "*"
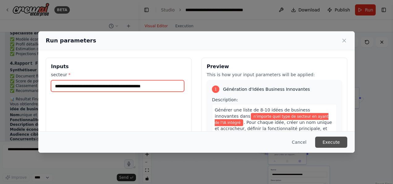
type input "**********"
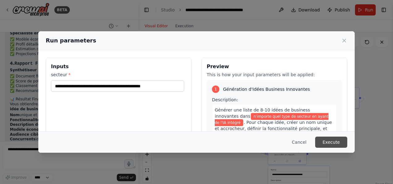
click at [335, 143] on button "Execute" at bounding box center [331, 141] width 32 height 11
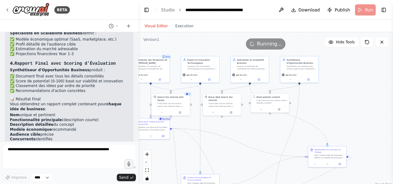
drag, startPoint x: 240, startPoint y: 84, endPoint x: 227, endPoint y: 143, distance: 60.1
click at [227, 143] on div ".deletable-edge-delete-btn { width: 20px; height: 20px; border: 0px solid #ffff…" at bounding box center [266, 109] width 255 height 155
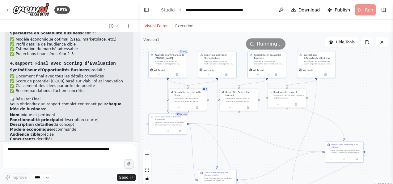
drag, startPoint x: 225, startPoint y: 128, endPoint x: 244, endPoint y: 123, distance: 19.4
click at [244, 123] on div ".deletable-edge-delete-btn { width: 20px; height: 20px; border: 0px solid #ffff…" at bounding box center [266, 109] width 255 height 155
click at [224, 60] on div "Analyser les innovations technologiques émergentes et évaluer leur potentiel de…" at bounding box center [222, 62] width 30 height 5
click at [213, 74] on button at bounding box center [210, 74] width 18 height 4
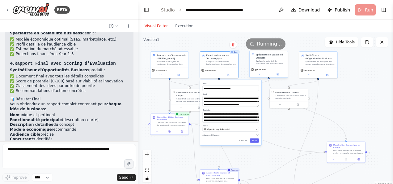
click at [256, 55] on div "Spécialiste en Scalabilité Business" at bounding box center [271, 56] width 30 height 6
click at [264, 60] on div "Évaluer le potentiel de scalabilité des idées business identifiées, analyser le…" at bounding box center [271, 62] width 30 height 5
drag, startPoint x: 274, startPoint y: 62, endPoint x: 301, endPoint y: 58, distance: 26.9
click at [301, 58] on div "Synthétiseur d'Opportunités Business Synthétiser les analyses des autres expert…" at bounding box center [318, 58] width 38 height 15
click at [314, 55] on div "Synthétiseur d'Opportunités Business" at bounding box center [321, 56] width 30 height 6
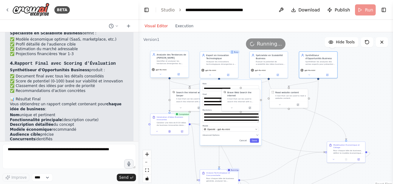
click at [173, 63] on div "Identifier et analyser les tendances émergentes du marché, les secteurs en croi…" at bounding box center [172, 62] width 30 height 5
drag, startPoint x: 282, startPoint y: 135, endPoint x: 267, endPoint y: 160, distance: 29.2
drag, startPoint x: 267, startPoint y: 160, endPoint x: 259, endPoint y: 161, distance: 7.3
drag, startPoint x: 259, startPoint y: 161, endPoint x: 246, endPoint y: 158, distance: 14.2
drag, startPoint x: 246, startPoint y: 158, endPoint x: 233, endPoint y: 151, distance: 14.8
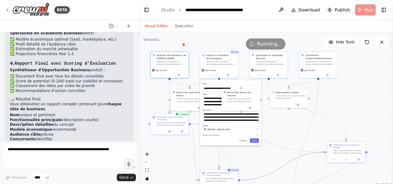
drag, startPoint x: 233, startPoint y: 151, endPoint x: 276, endPoint y: 170, distance: 46.9
click at [276, 170] on icon "Edge from d1ddd4e0-ead8-45c9-a868-15834959ae7a to 7096ceed-6432-47fa-bc0b-e3d9f…" at bounding box center [282, 166] width 85 height 28
click at [284, 8] on button at bounding box center [281, 9] width 10 height 11
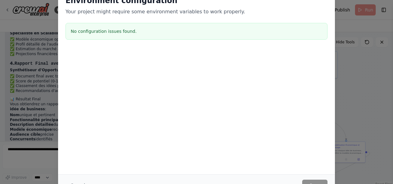
click at [343, 130] on div "Environment configuration Your project might require some environment variables…" at bounding box center [196, 92] width 393 height 184
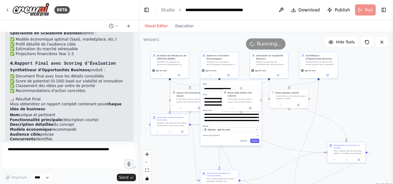
drag, startPoint x: 285, startPoint y: 128, endPoint x: 141, endPoint y: 139, distance: 144.8
click at [141, 139] on div ".deletable-edge-delete-btn { width: 20px; height: 20px; border: 0px solid #ffff…" at bounding box center [266, 109] width 255 height 155
click at [158, 131] on icon at bounding box center [157, 131] width 2 height 2
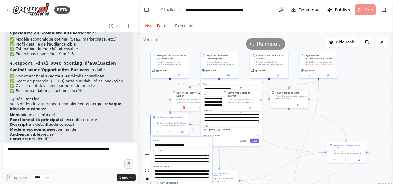
click at [296, 129] on div ".deletable-edge-delete-btn { width: 20px; height: 20px; border: 0px solid #ffff…" at bounding box center [266, 109] width 255 height 155
click at [244, 140] on button "Cancel" at bounding box center [243, 141] width 11 height 4
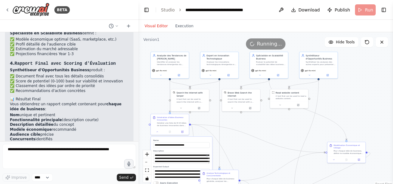
click at [256, 139] on div ".deletable-edge-delete-btn { width: 20px; height: 20px; border: 0px solid #ffff…" at bounding box center [266, 109] width 255 height 155
click at [341, 36] on div ".deletable-edge-delete-btn { width: 20px; height: 20px; border: 0px solid #ffff…" at bounding box center [266, 109] width 255 height 155
drag, startPoint x: 340, startPoint y: 39, endPoint x: 351, endPoint y: 43, distance: 12.0
click at [352, 43] on span "Hide Tools" at bounding box center [345, 42] width 19 height 5
click at [352, 43] on span "Show Tools" at bounding box center [345, 42] width 20 height 5
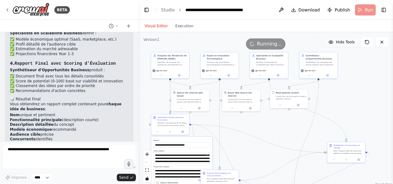
click at [352, 43] on span "Hide Tools" at bounding box center [345, 42] width 19 height 5
click at [352, 43] on span "Show Tools" at bounding box center [345, 42] width 20 height 5
click at [255, 157] on div ".deletable-edge-delete-btn { width: 20px; height: 20px; border: 0px solid #ffff…" at bounding box center [266, 109] width 255 height 155
drag, startPoint x: 243, startPoint y: 152, endPoint x: 234, endPoint y: 105, distance: 48.7
drag, startPoint x: 234, startPoint y: 105, endPoint x: 230, endPoint y: 135, distance: 31.3
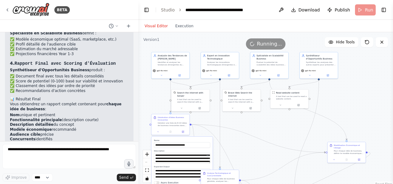
click at [230, 135] on div ".deletable-edge-delete-btn { width: 20px; height: 20px; border: 0px solid #ffff…" at bounding box center [266, 109] width 255 height 155
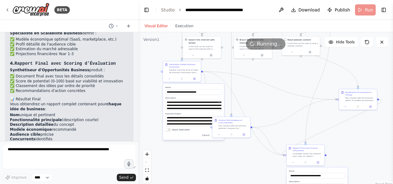
drag, startPoint x: 230, startPoint y: 135, endPoint x: 241, endPoint y: 83, distance: 54.1
click at [241, 83] on div ".deletable-edge-delete-btn { width: 20px; height: 20px; border: 0px solid #ffff…" at bounding box center [266, 109] width 255 height 155
click at [207, 134] on button "Cancel" at bounding box center [205, 135] width 11 height 4
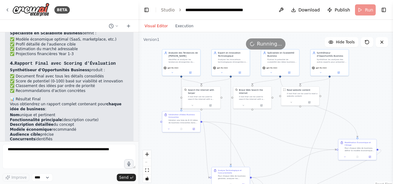
drag, startPoint x: 278, startPoint y: 96, endPoint x: 277, endPoint y: 146, distance: 50.1
click at [277, 146] on div ".deletable-edge-delete-btn { width: 20px; height: 20px; border: 0px solid #ffff…" at bounding box center [266, 109] width 255 height 155
click at [182, 131] on div at bounding box center [181, 128] width 38 height 6
click at [182, 129] on icon at bounding box center [182, 128] width 2 height 2
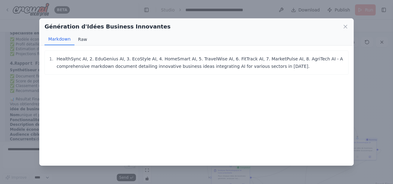
click at [78, 39] on button "Raw" at bounding box center [83, 39] width 16 height 12
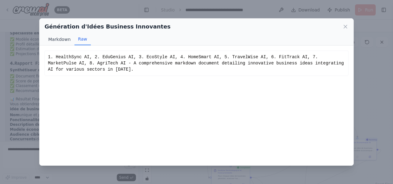
click at [54, 41] on button "Markdown" at bounding box center [60, 39] width 30 height 12
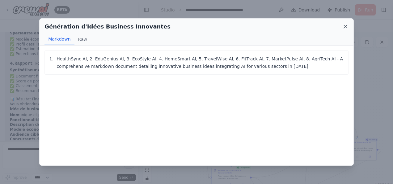
click at [345, 25] on icon at bounding box center [346, 27] width 6 height 6
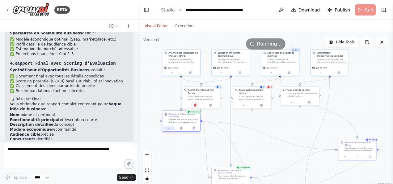
click at [168, 129] on icon at bounding box center [169, 128] width 2 height 2
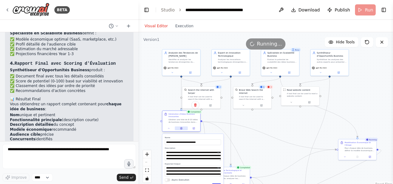
click at [183, 127] on button at bounding box center [181, 128] width 13 height 4
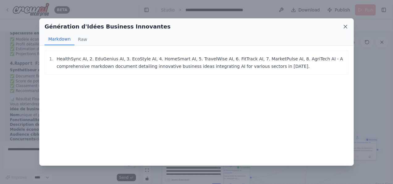
click at [349, 26] on icon at bounding box center [346, 27] width 6 height 6
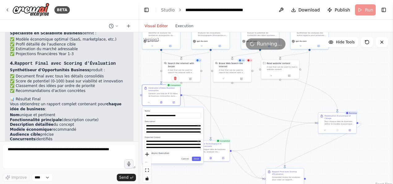
drag, startPoint x: 294, startPoint y: 108, endPoint x: 274, endPoint y: 81, distance: 33.2
click at [274, 81] on div ".deletable-edge-delete-btn { width: 20px; height: 20px; border: 0px solid #ffff…" at bounding box center [266, 109] width 255 height 155
click at [247, 96] on div ".deletable-edge-delete-btn { width: 20px; height: 20px; border: 0px solid #ffff…" at bounding box center [266, 109] width 255 height 155
click at [185, 157] on button "Cancel" at bounding box center [185, 158] width 11 height 4
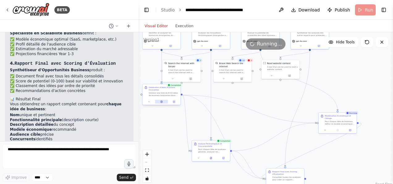
click at [162, 101] on icon at bounding box center [162, 102] width 2 height 2
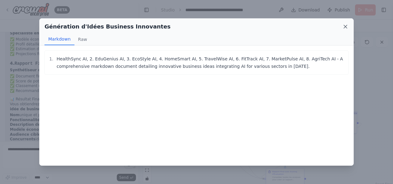
click at [347, 25] on icon at bounding box center [345, 26] width 3 height 3
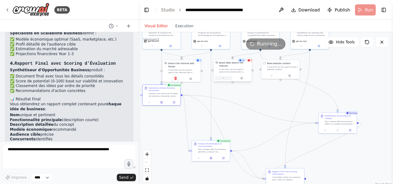
click at [229, 76] on button at bounding box center [224, 78] width 18 height 4
click at [251, 104] on div "Brave Web Search the internet A tool that can be used to search the internet wi…" at bounding box center [244, 99] width 61 height 33
click at [268, 104] on button "Advanced Options" at bounding box center [244, 105] width 56 height 3
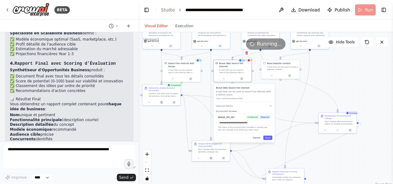
click at [256, 136] on button "Cancel" at bounding box center [256, 137] width 11 height 4
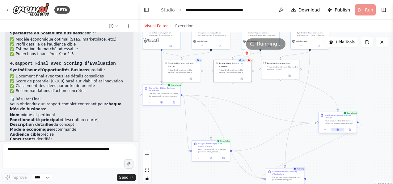
click at [337, 128] on icon at bounding box center [338, 129] width 2 height 2
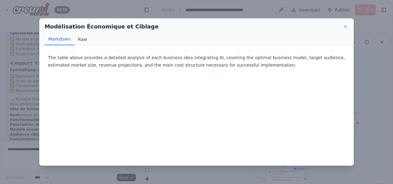
click at [81, 40] on button "Raw" at bounding box center [83, 39] width 16 height 12
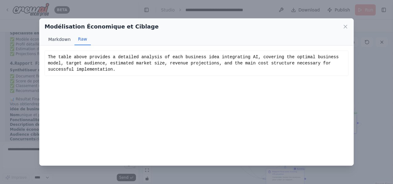
click at [59, 42] on button "Markdown" at bounding box center [60, 39] width 30 height 12
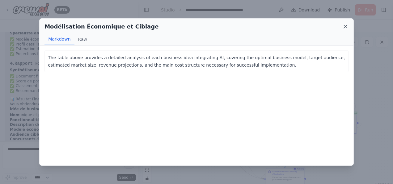
click at [345, 26] on icon at bounding box center [346, 27] width 6 height 6
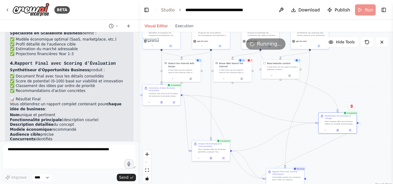
drag, startPoint x: 265, startPoint y: 104, endPoint x: 301, endPoint y: 82, distance: 42.3
drag, startPoint x: 301, startPoint y: 82, endPoint x: 158, endPoint y: 105, distance: 145.3
click at [158, 105] on div "Génération d'Idées Business Innovantes Générer une liste de 8-10 idées de busin…" at bounding box center [161, 94] width 39 height 21
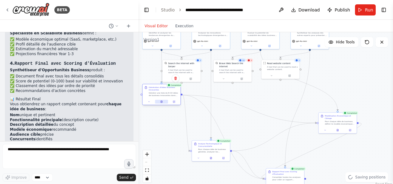
click at [164, 102] on button at bounding box center [161, 102] width 13 height 4
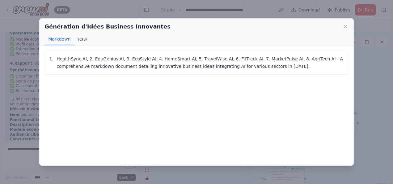
click at [349, 26] on div "Génération d'Idées Business Innovantes Markdown Raw" at bounding box center [197, 32] width 314 height 27
click at [344, 24] on icon at bounding box center [346, 27] width 6 height 6
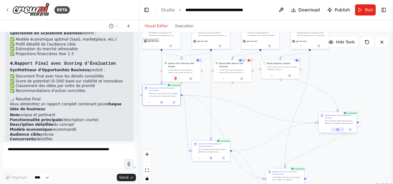
click at [338, 128] on icon at bounding box center [338, 128] width 1 height 1
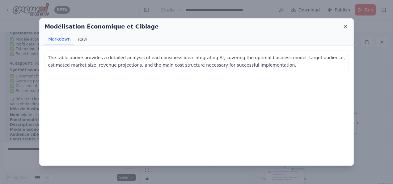
click at [346, 24] on icon at bounding box center [346, 27] width 6 height 6
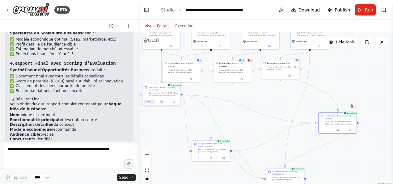
click at [148, 102] on icon at bounding box center [149, 101] width 2 height 2
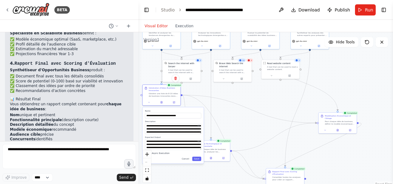
drag, startPoint x: 188, startPoint y: 158, endPoint x: 181, endPoint y: 154, distance: 7.5
click at [181, 154] on div "Async Execution" at bounding box center [173, 153] width 56 height 3
click at [184, 158] on button "Cancel" at bounding box center [185, 158] width 11 height 4
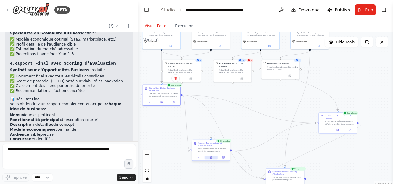
click at [207, 156] on button at bounding box center [211, 157] width 13 height 4
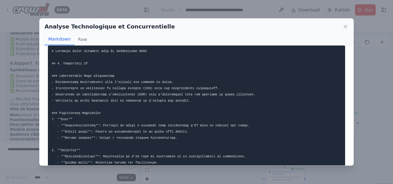
scroll to position [10, 0]
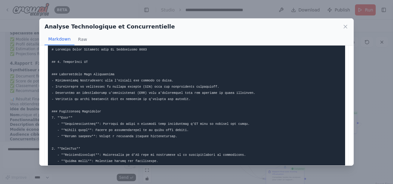
click at [348, 28] on icon at bounding box center [346, 27] width 6 height 6
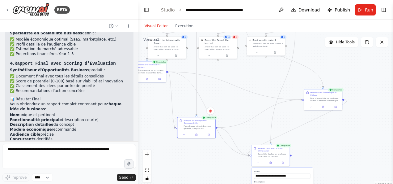
drag, startPoint x: 272, startPoint y: 154, endPoint x: 247, endPoint y: 119, distance: 43.3
click at [247, 119] on div ".deletable-edge-delete-btn { width: 20px; height: 20px; border: 0px solid #ffff…" at bounding box center [266, 109] width 255 height 155
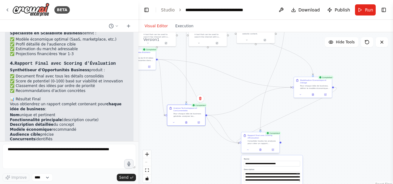
click at [261, 152] on div at bounding box center [261, 149] width 38 height 6
click at [262, 150] on button at bounding box center [260, 150] width 13 height 4
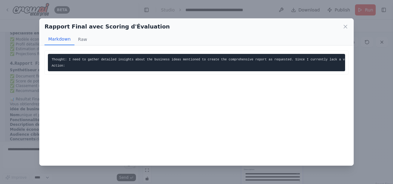
click at [341, 27] on div "Rapport Final avec Scoring d'Évaluation" at bounding box center [197, 26] width 304 height 9
click at [343, 26] on icon at bounding box center [346, 27] width 6 height 6
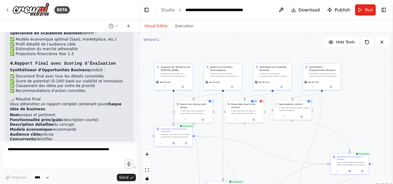
drag, startPoint x: 241, startPoint y: 77, endPoint x: 277, endPoint y: 152, distance: 83.4
click at [277, 152] on div ".deletable-edge-delete-btn { width: 20px; height: 20px; border: 0px solid #ffff…" at bounding box center [266, 109] width 255 height 155
click at [262, 101] on div "3" at bounding box center [260, 100] width 7 height 4
click at [259, 108] on div "A tool that can be used to search the internet with a search_query." at bounding box center [245, 110] width 31 height 5
click at [309, 101] on div "1" at bounding box center [308, 100] width 7 height 4
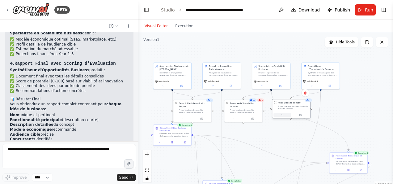
click at [282, 115] on icon at bounding box center [282, 114] width 2 height 2
click at [314, 139] on button "Cancel" at bounding box center [315, 140] width 11 height 4
click at [360, 6] on button "Run" at bounding box center [365, 9] width 21 height 11
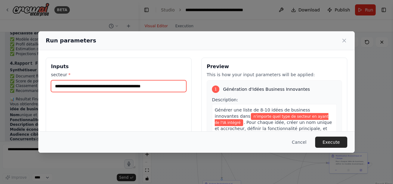
click at [157, 84] on input "**********" at bounding box center [118, 86] width 135 height 12
click at [162, 87] on input "**********" at bounding box center [118, 86] width 135 height 12
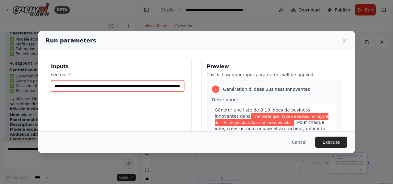
scroll to position [0, 33]
type input "**********"
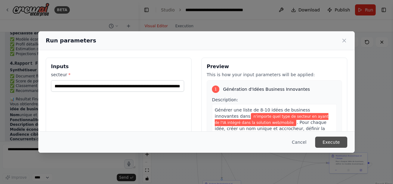
scroll to position [0, 0]
click at [328, 145] on button "Execute" at bounding box center [331, 141] width 32 height 11
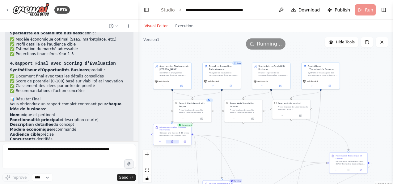
click at [170, 143] on button at bounding box center [172, 141] width 13 height 4
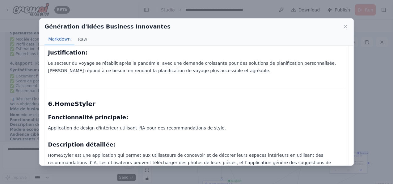
scroll to position [835, 0]
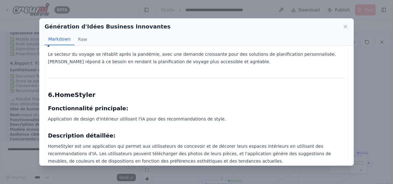
click at [179, 129] on div "10 Idées de Business Innovantes Intégrant l'IA 1. CuraTech Fonctionnalité princ…" at bounding box center [196, 56] width 297 height 1674
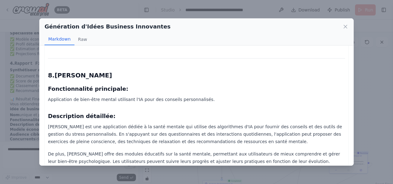
scroll to position [1270, 0]
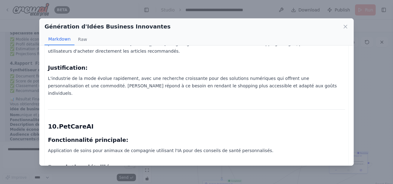
scroll to position [1462, 0]
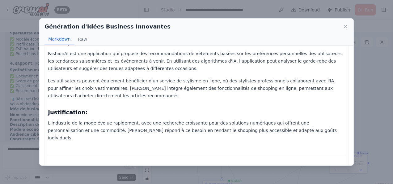
scroll to position [1419, 0]
click at [347, 27] on icon at bounding box center [346, 27] width 6 height 6
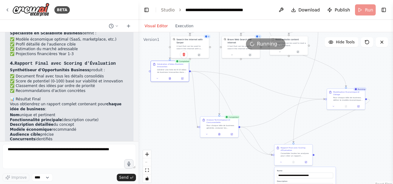
drag, startPoint x: 259, startPoint y: 143, endPoint x: 256, endPoint y: 79, distance: 64.1
click at [256, 79] on div ".deletable-edge-delete-btn { width: 20px; height: 20px; border: 0px solid #ffff…" at bounding box center [266, 109] width 255 height 155
click at [219, 132] on icon at bounding box center [220, 133] width 2 height 2
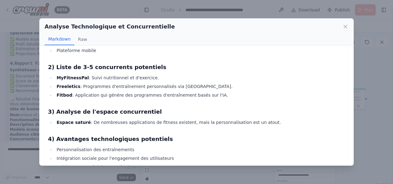
scroll to position [460, 0]
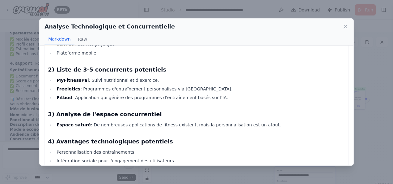
click at [190, 111] on h3 "3) Analyse de l'espace concurrentiel" at bounding box center [196, 114] width 297 height 9
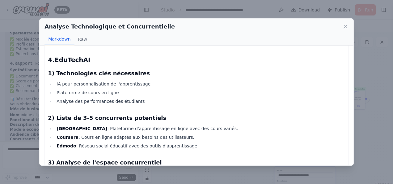
scroll to position [603, 0]
click at [344, 31] on div "Analyse Technologique et Concurrentielle Markdown Raw" at bounding box center [197, 32] width 314 height 27
click at [345, 25] on icon at bounding box center [346, 27] width 6 height 6
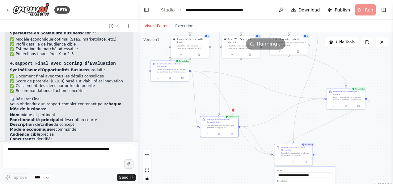
click at [324, 143] on div ".deletable-edge-delete-btn { width: 20px; height: 20px; border: 0px solid #ffff…" at bounding box center [266, 109] width 255 height 155
drag, startPoint x: 332, startPoint y: 139, endPoint x: 314, endPoint y: 85, distance: 57.5
drag, startPoint x: 314, startPoint y: 85, endPoint x: 352, endPoint y: 130, distance: 58.8
click at [352, 130] on div ".deletable-edge-delete-btn { width: 20px; height: 20px; border: 0px solid #ffff…" at bounding box center [266, 109] width 255 height 155
drag, startPoint x: 352, startPoint y: 130, endPoint x: 353, endPoint y: 85, distance: 44.5
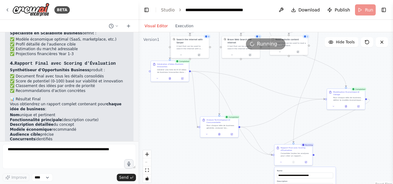
drag, startPoint x: 353, startPoint y: 85, endPoint x: 385, endPoint y: 139, distance: 63.4
click at [385, 139] on div ".deletable-edge-delete-btn { width: 20px; height: 20px; border: 0px solid #ffff…" at bounding box center [266, 109] width 255 height 155
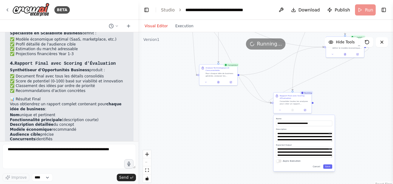
drag, startPoint x: 355, startPoint y: 138, endPoint x: 353, endPoint y: 86, distance: 52.3
click at [353, 86] on div ".deletable-edge-delete-btn { width: 20px; height: 20px; border: 0px solid #ffff…" at bounding box center [266, 109] width 255 height 155
click at [319, 167] on button "Cancel" at bounding box center [316, 166] width 11 height 4
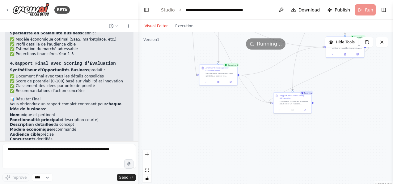
click at [297, 122] on div ".deletable-edge-delete-btn { width: 20px; height: 20px; border: 0px solid #ffff…" at bounding box center [266, 109] width 255 height 155
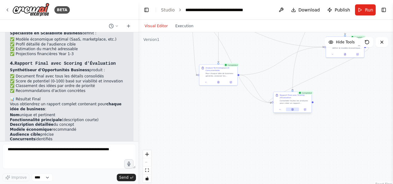
click at [293, 111] on button at bounding box center [292, 109] width 13 height 4
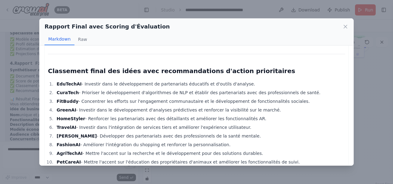
scroll to position [2854, 0]
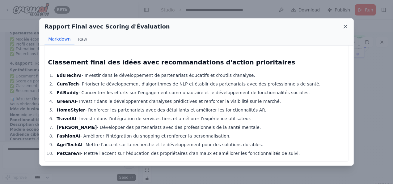
click at [343, 27] on icon at bounding box center [346, 27] width 6 height 6
